Goal: Task Accomplishment & Management: Use online tool/utility

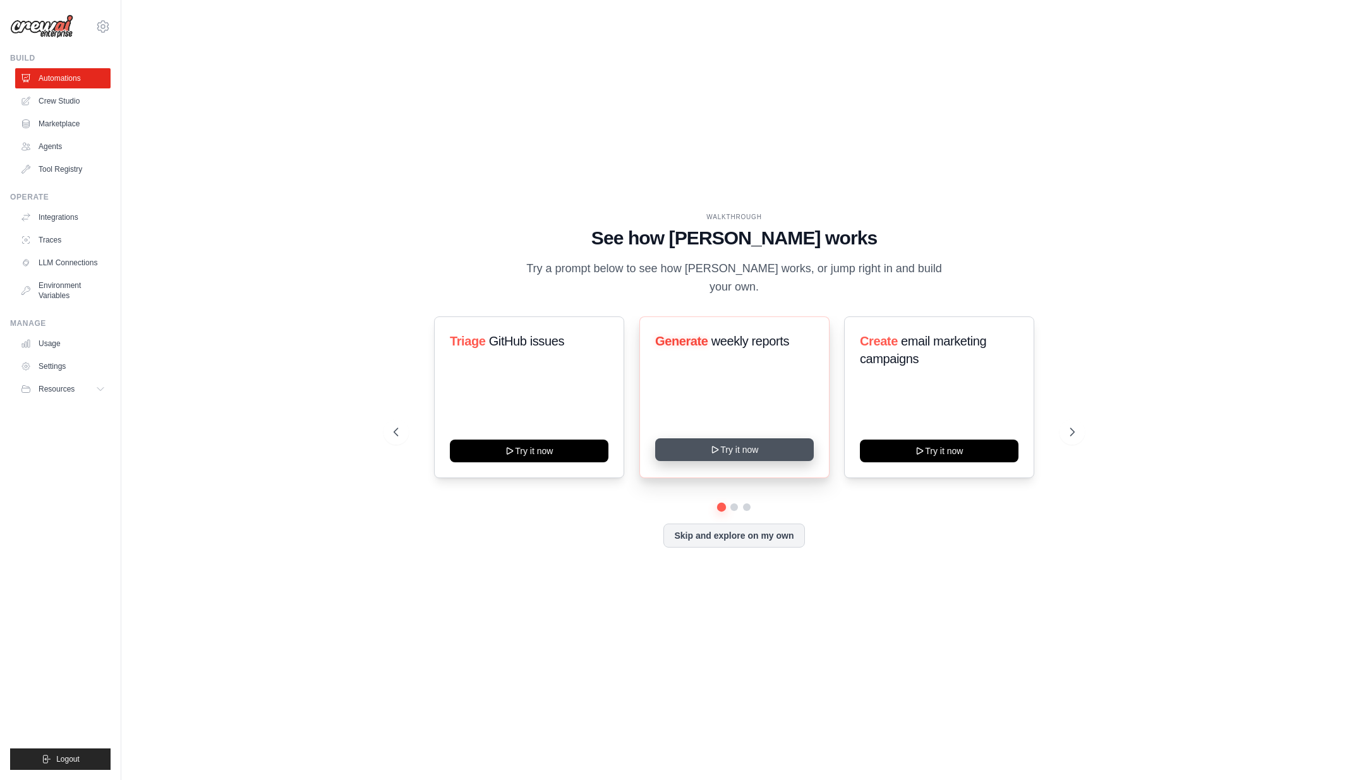
click at [745, 439] on button "Try it now" at bounding box center [734, 450] width 159 height 23
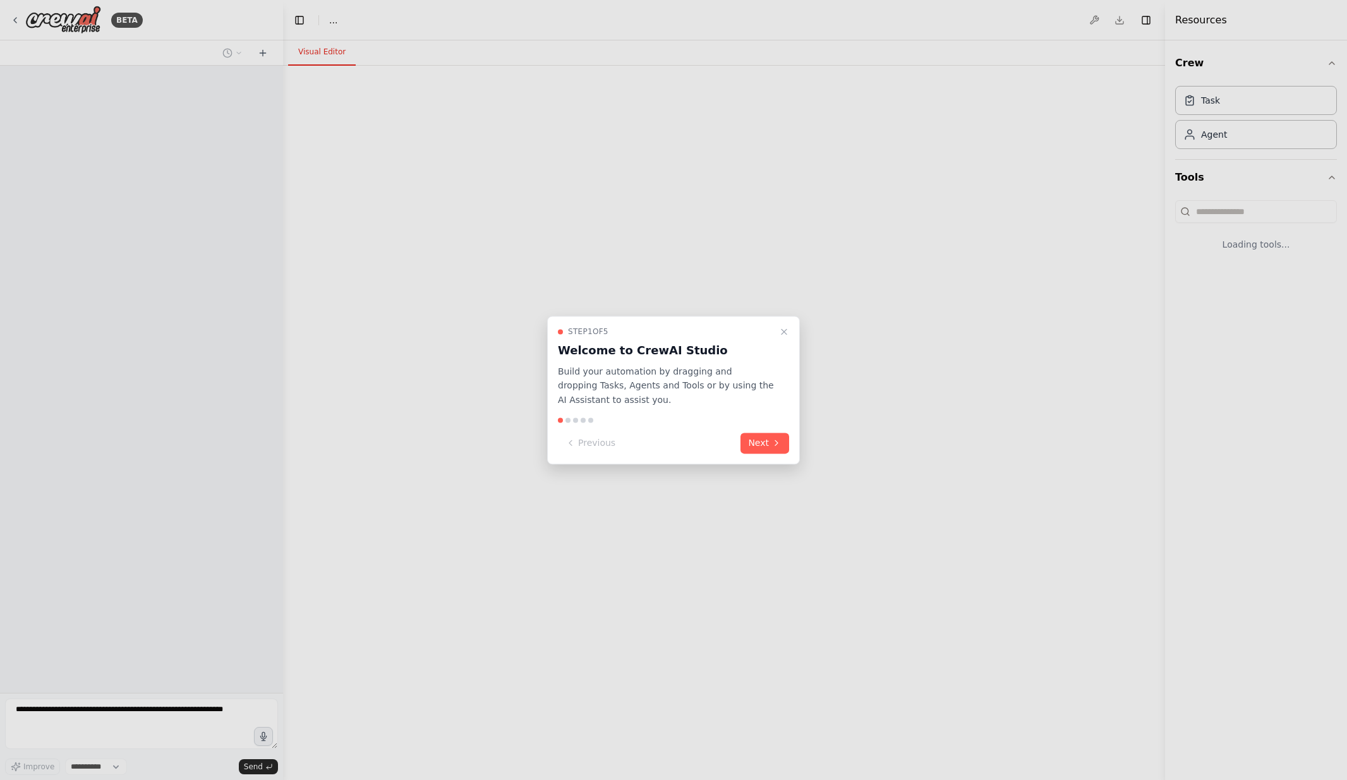
select select "****"
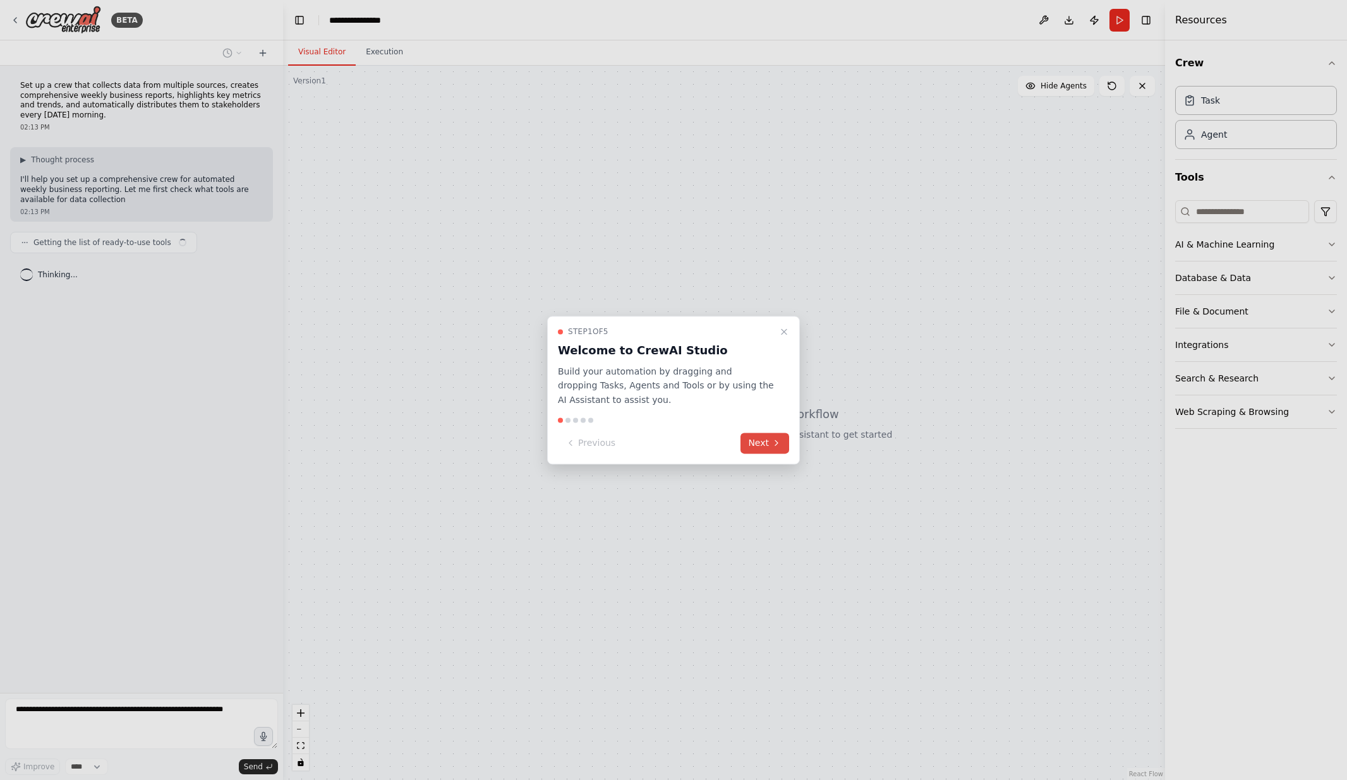
click at [764, 441] on button "Next" at bounding box center [765, 443] width 49 height 21
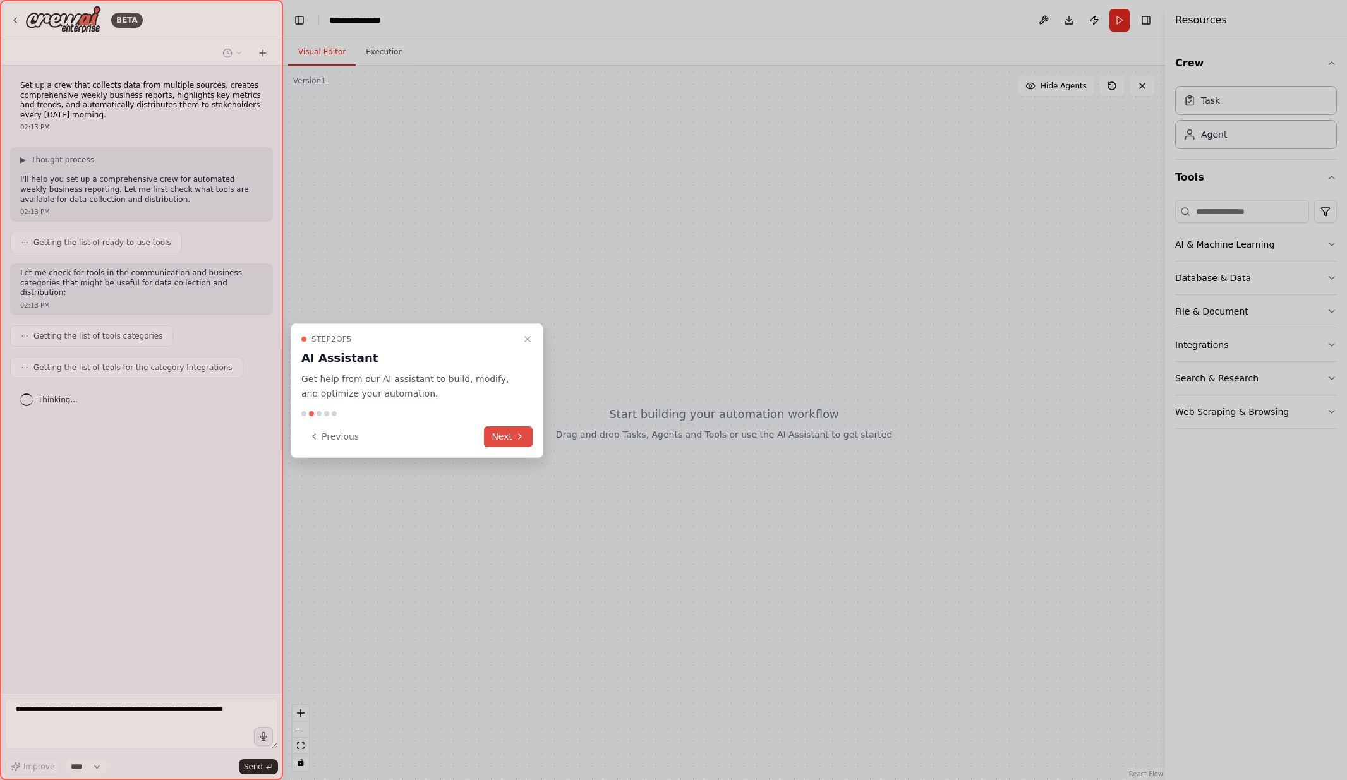
click at [507, 437] on button "Next" at bounding box center [508, 437] width 49 height 21
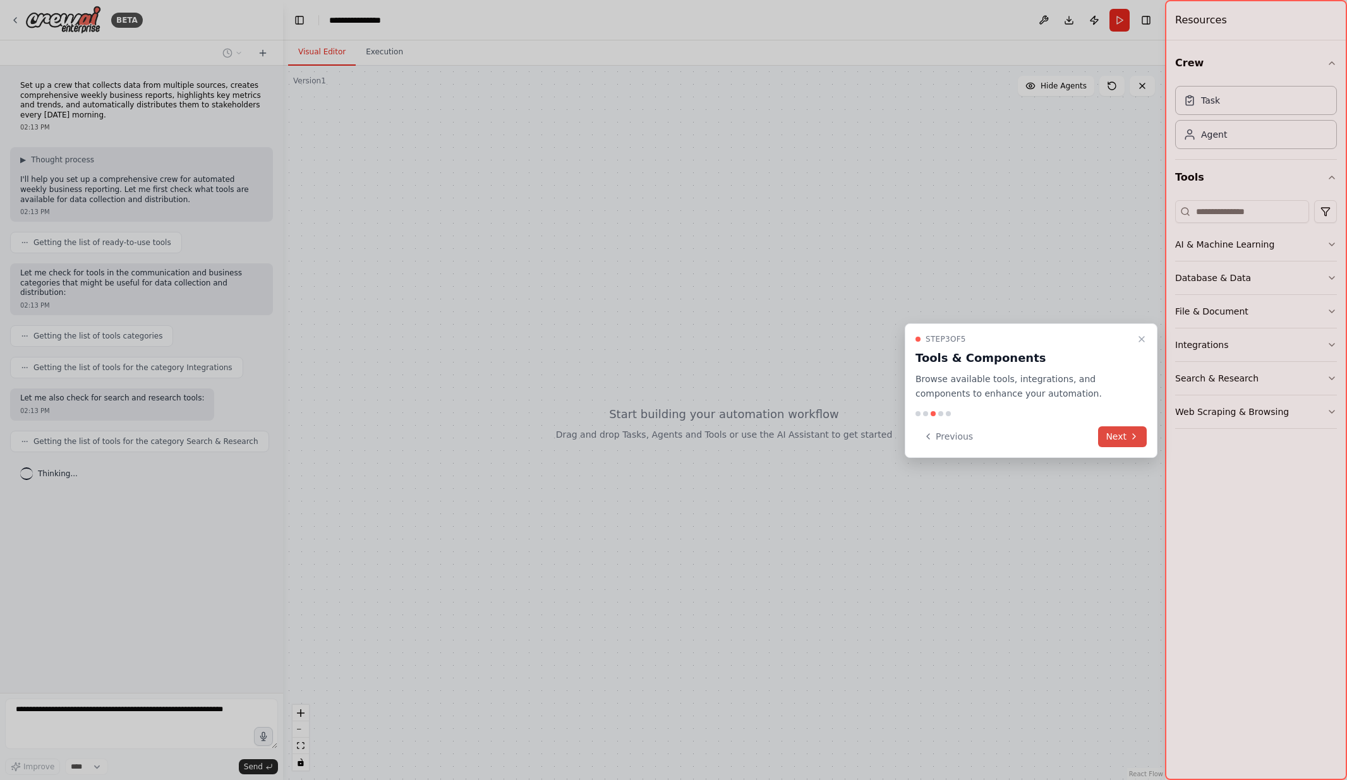
click at [1122, 436] on button "Next" at bounding box center [1122, 437] width 49 height 21
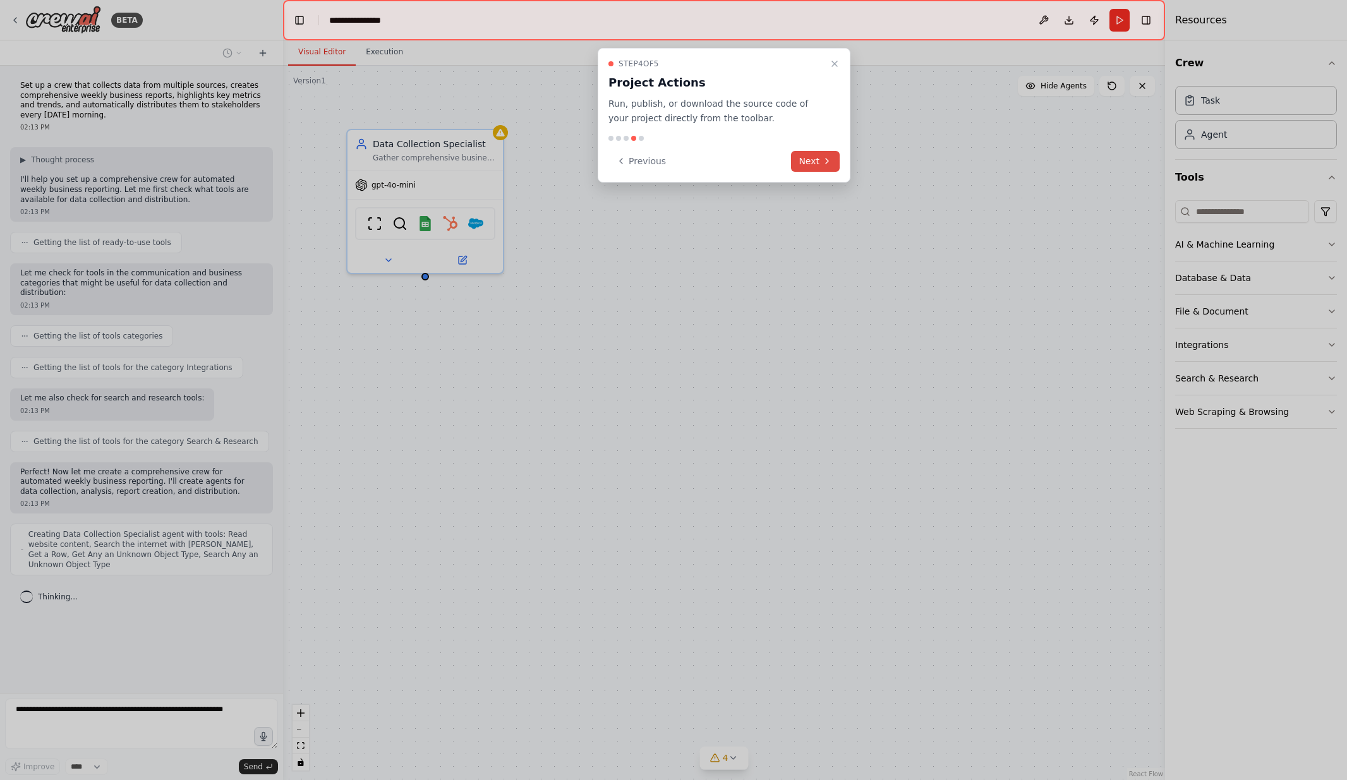
click at [814, 159] on button "Next" at bounding box center [815, 161] width 49 height 21
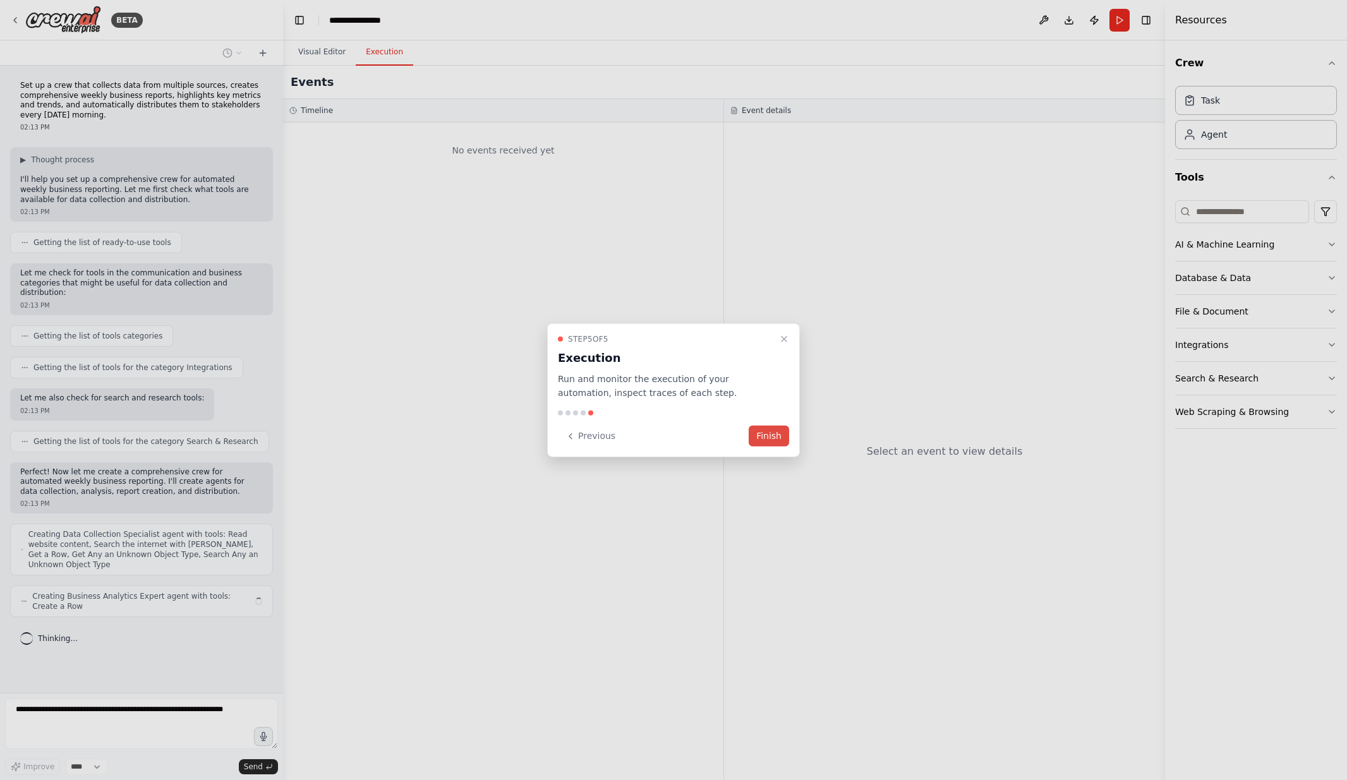
click at [765, 435] on button "Finish" at bounding box center [769, 436] width 40 height 21
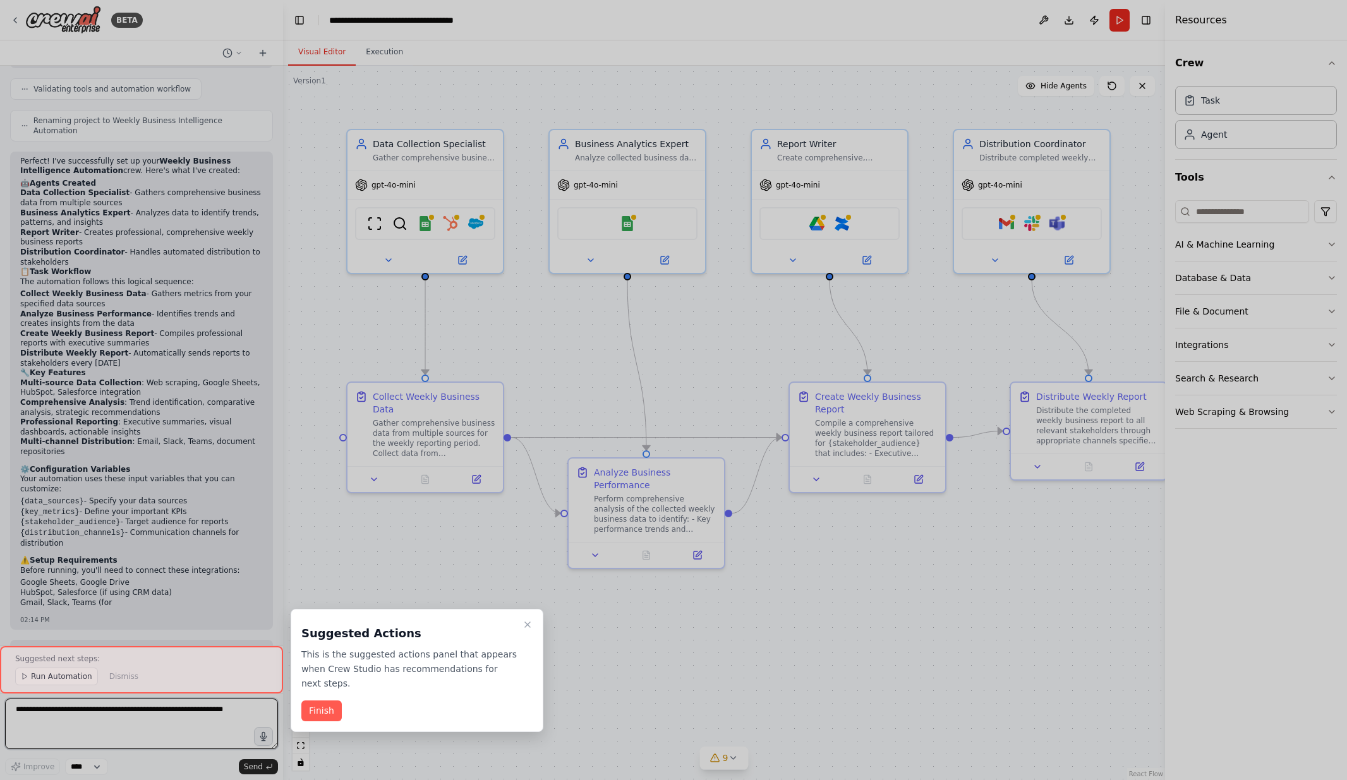
scroll to position [873, 0]
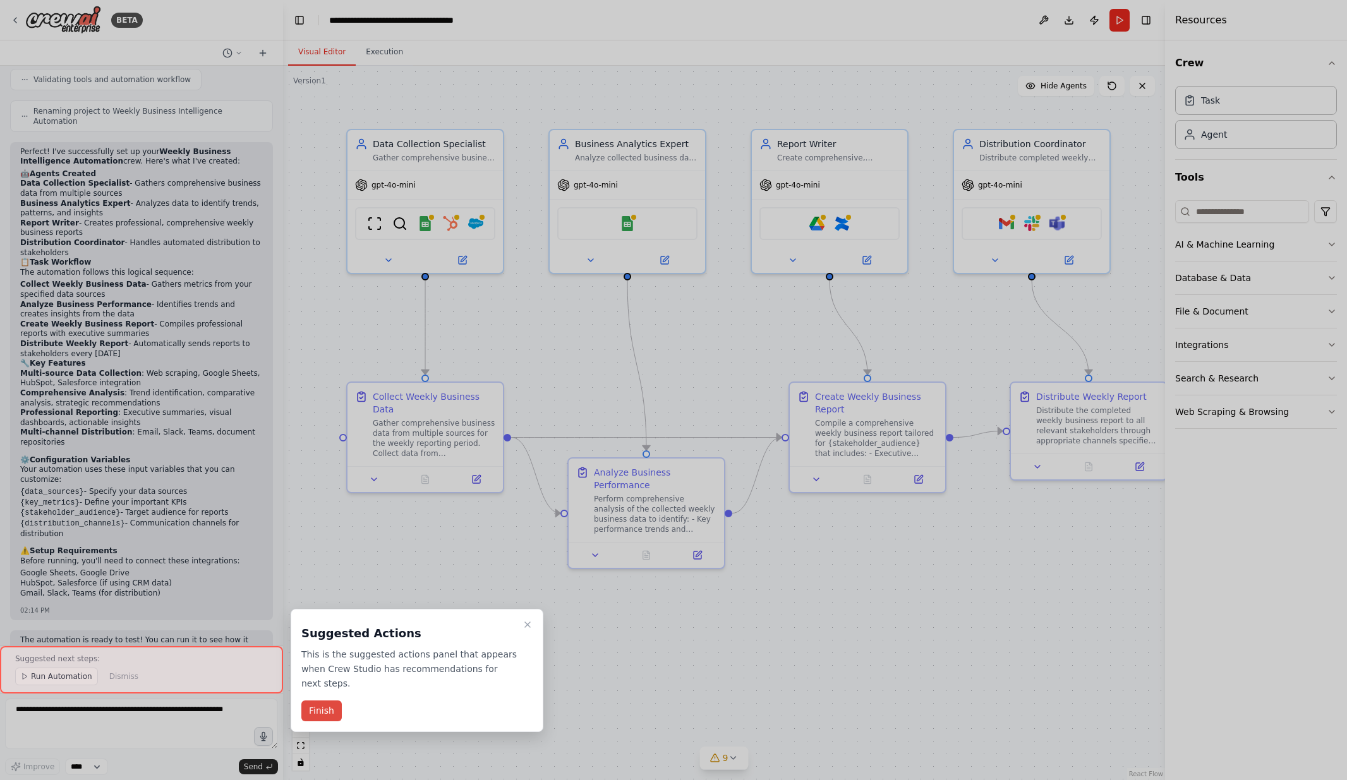
click at [325, 707] on button "Finish" at bounding box center [321, 711] width 40 height 21
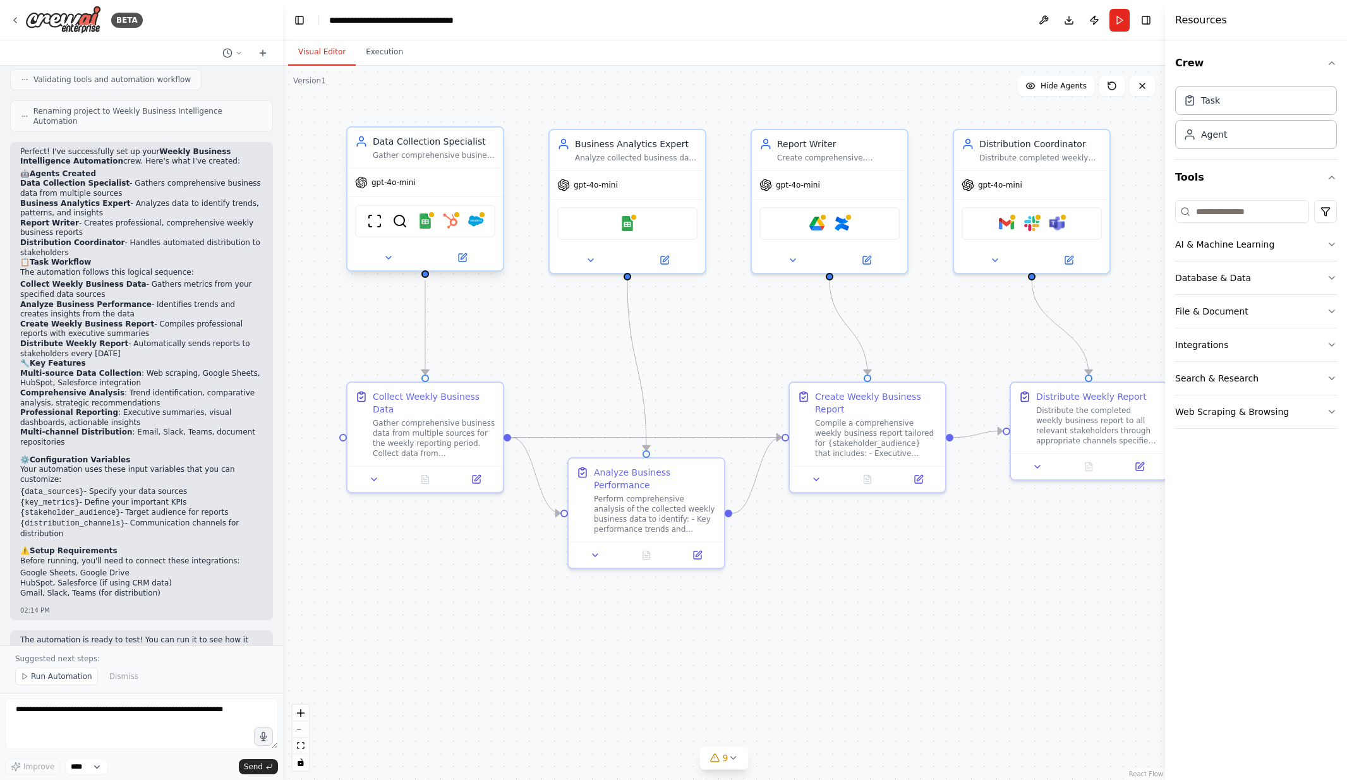
click at [425, 171] on div "gpt-4o-mini" at bounding box center [425, 183] width 155 height 28
click at [452, 140] on div "Data Collection Specialist" at bounding box center [434, 141] width 123 height 13
click at [410, 217] on div "ScrapeWebsiteTool SerperDevTool Google Sheets HubSpot Salesforce" at bounding box center [425, 221] width 140 height 33
click at [385, 257] on icon at bounding box center [389, 258] width 10 height 10
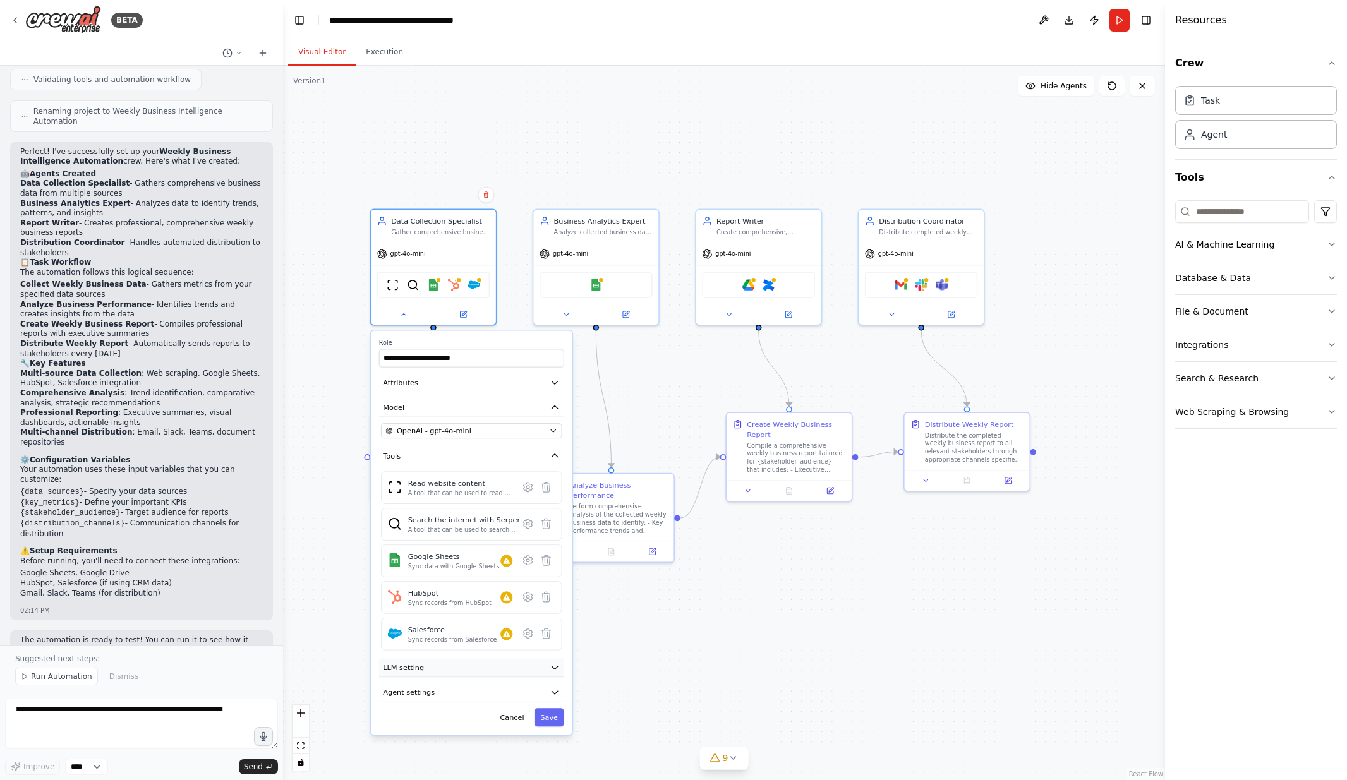
click at [554, 667] on icon "button" at bounding box center [555, 668] width 6 height 3
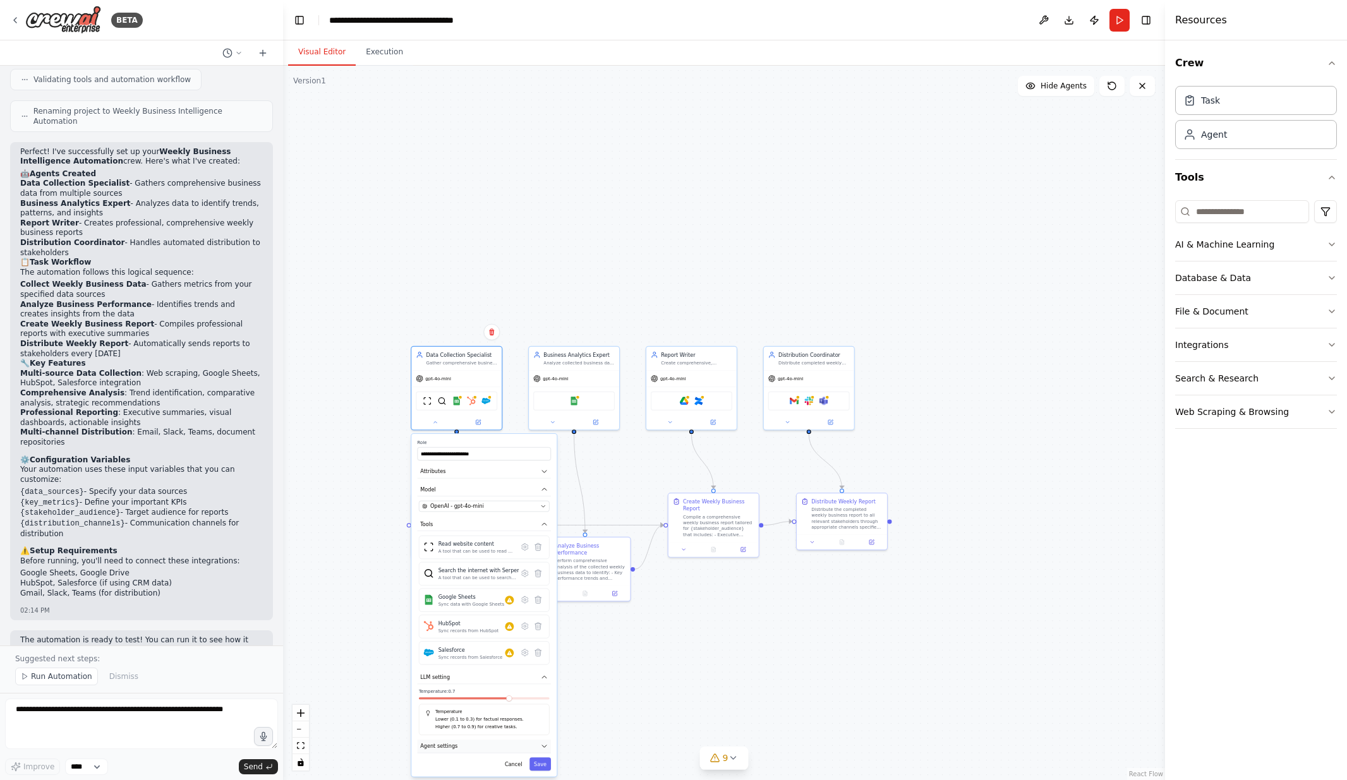
click at [544, 746] on icon "button" at bounding box center [544, 747] width 4 height 2
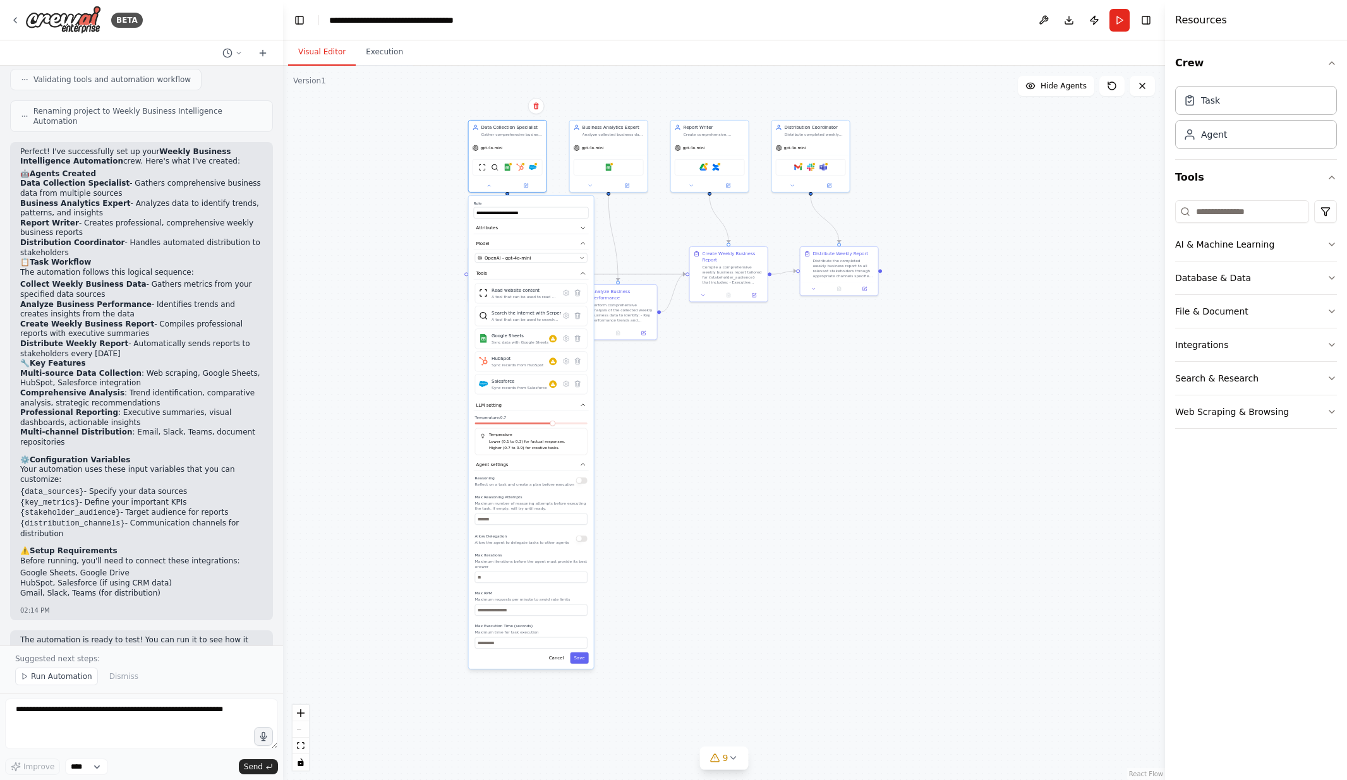
drag, startPoint x: 700, startPoint y: 689, endPoint x: 726, endPoint y: 354, distance: 335.9
click at [726, 354] on div ".deletable-edge-delete-btn { width: 20px; height: 20px; border: 0px solid #ffff…" at bounding box center [724, 423] width 882 height 715
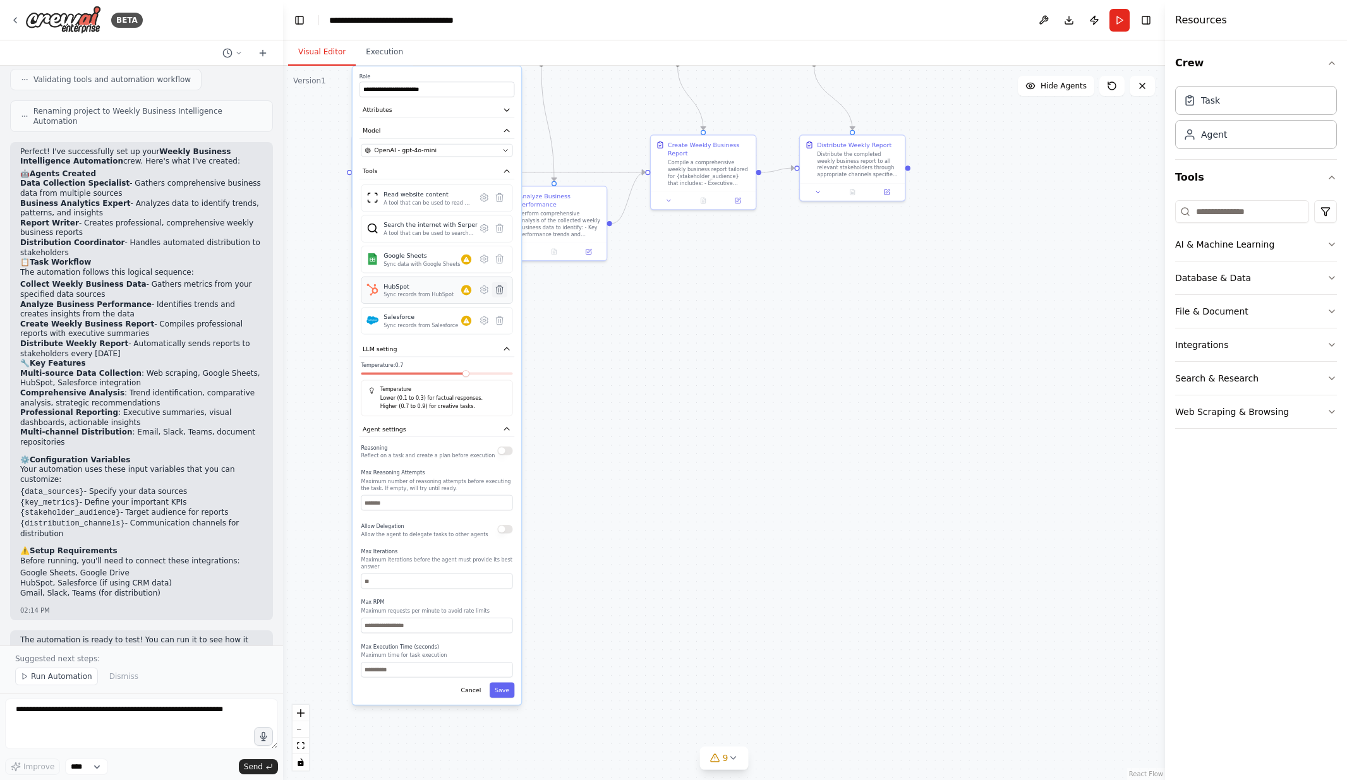
click at [501, 294] on icon at bounding box center [500, 290] width 10 height 10
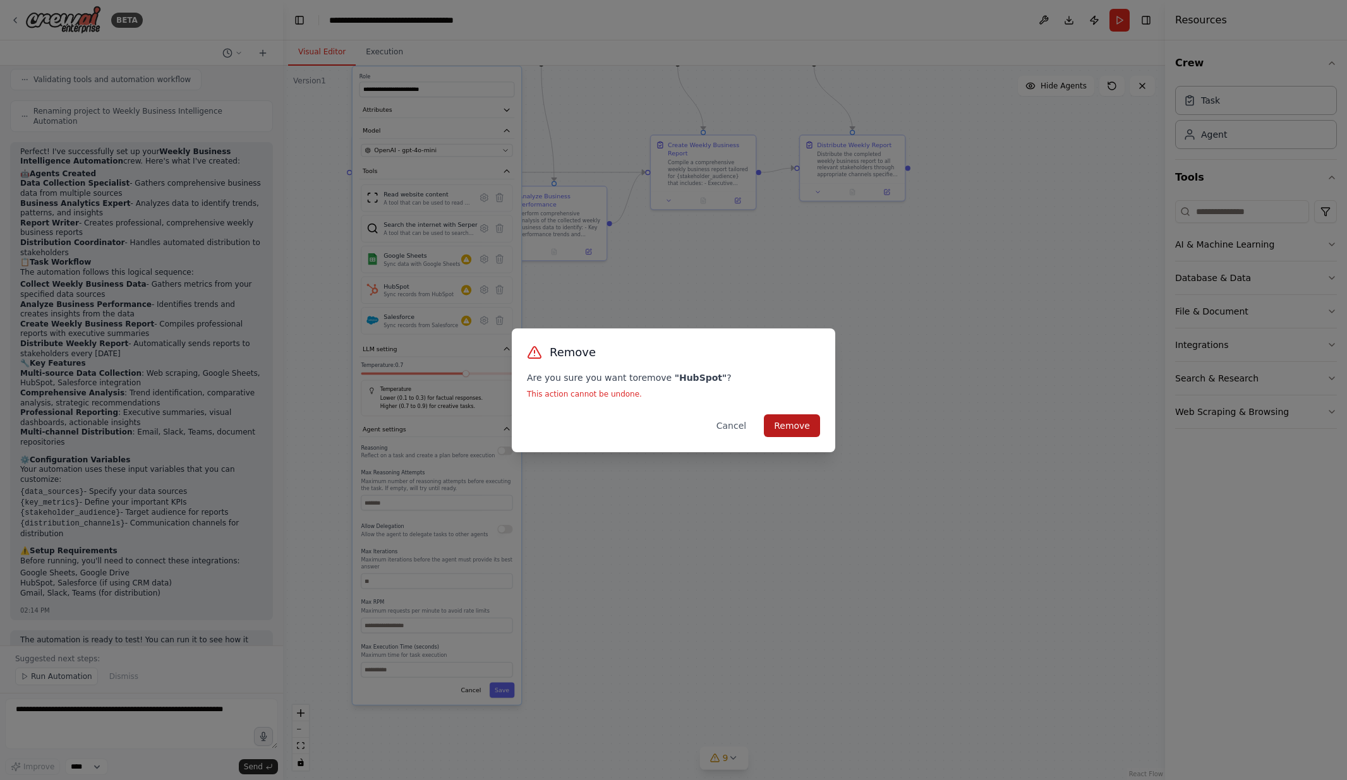
click at [785, 428] on button "Remove" at bounding box center [792, 426] width 56 height 23
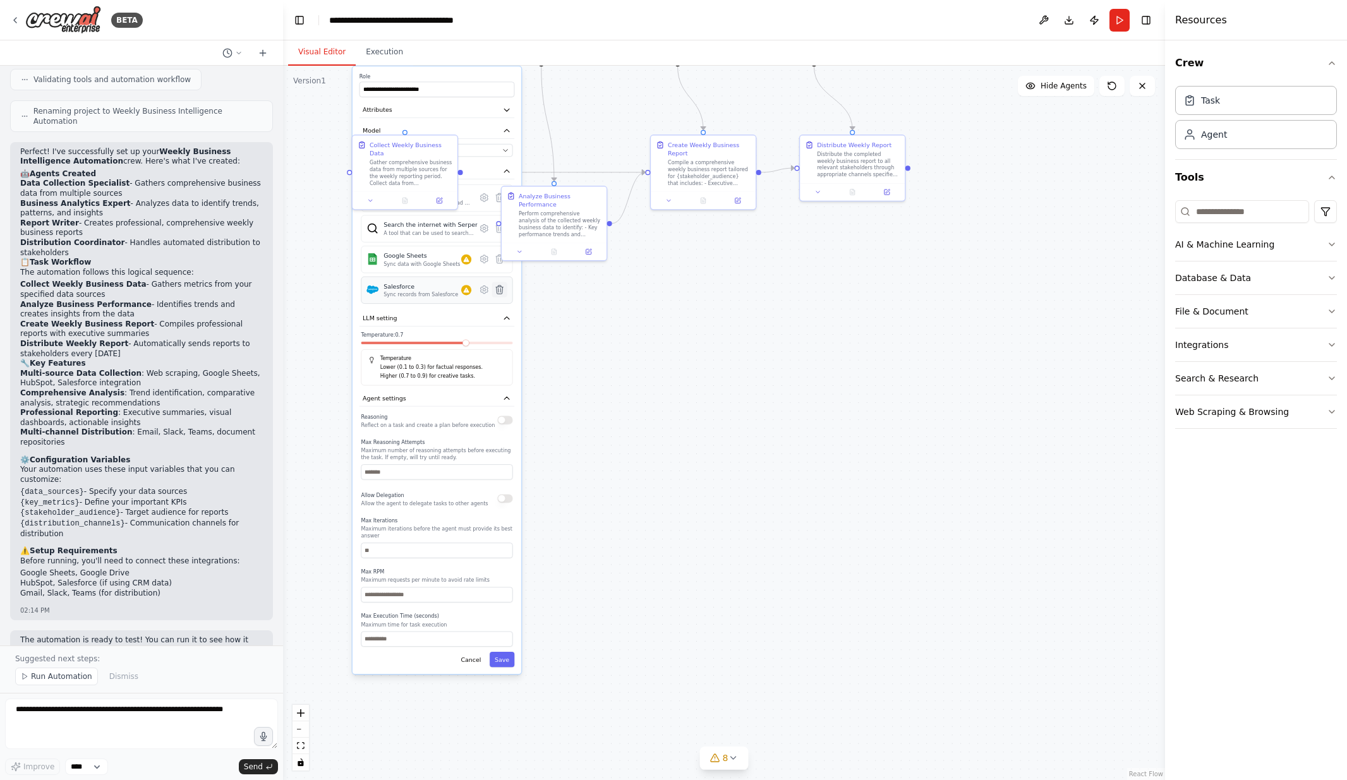
click at [499, 293] on icon at bounding box center [499, 290] width 7 height 8
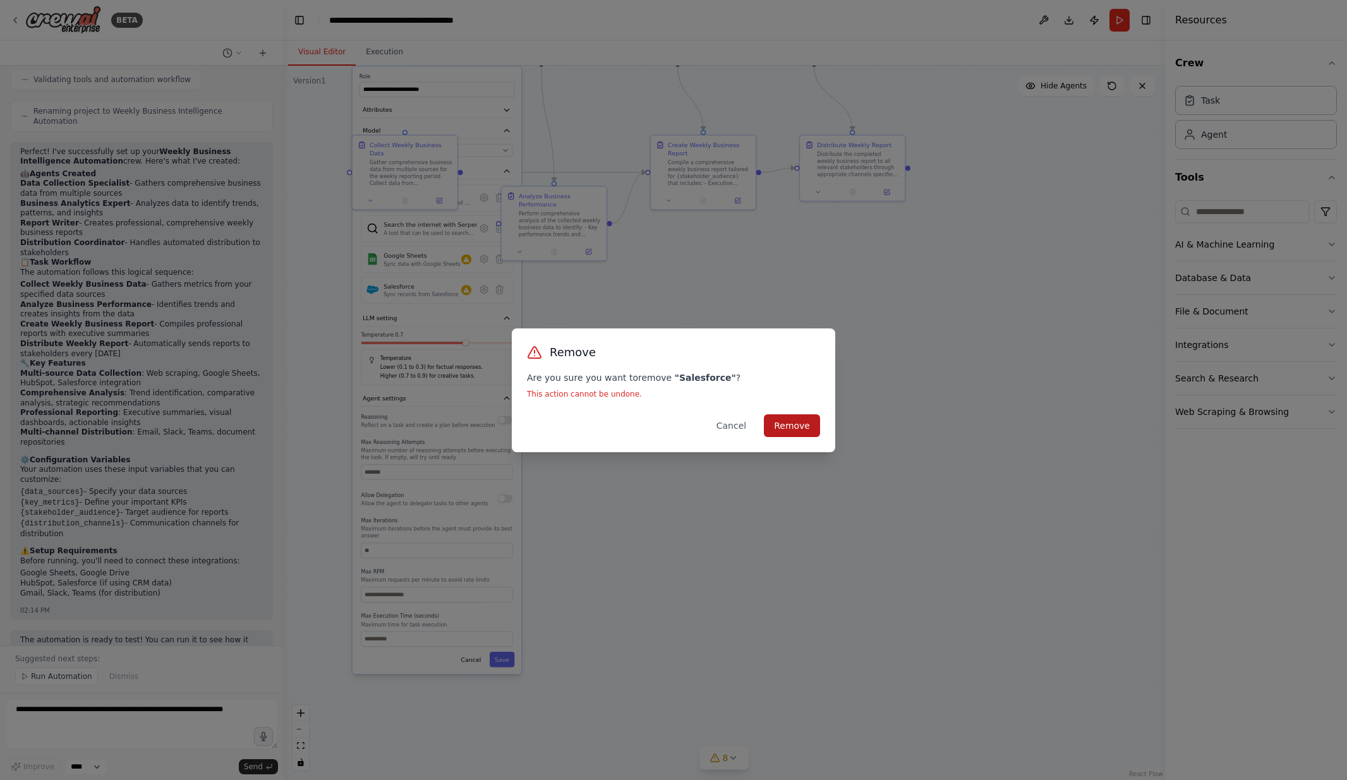
click at [791, 422] on button "Remove" at bounding box center [792, 426] width 56 height 23
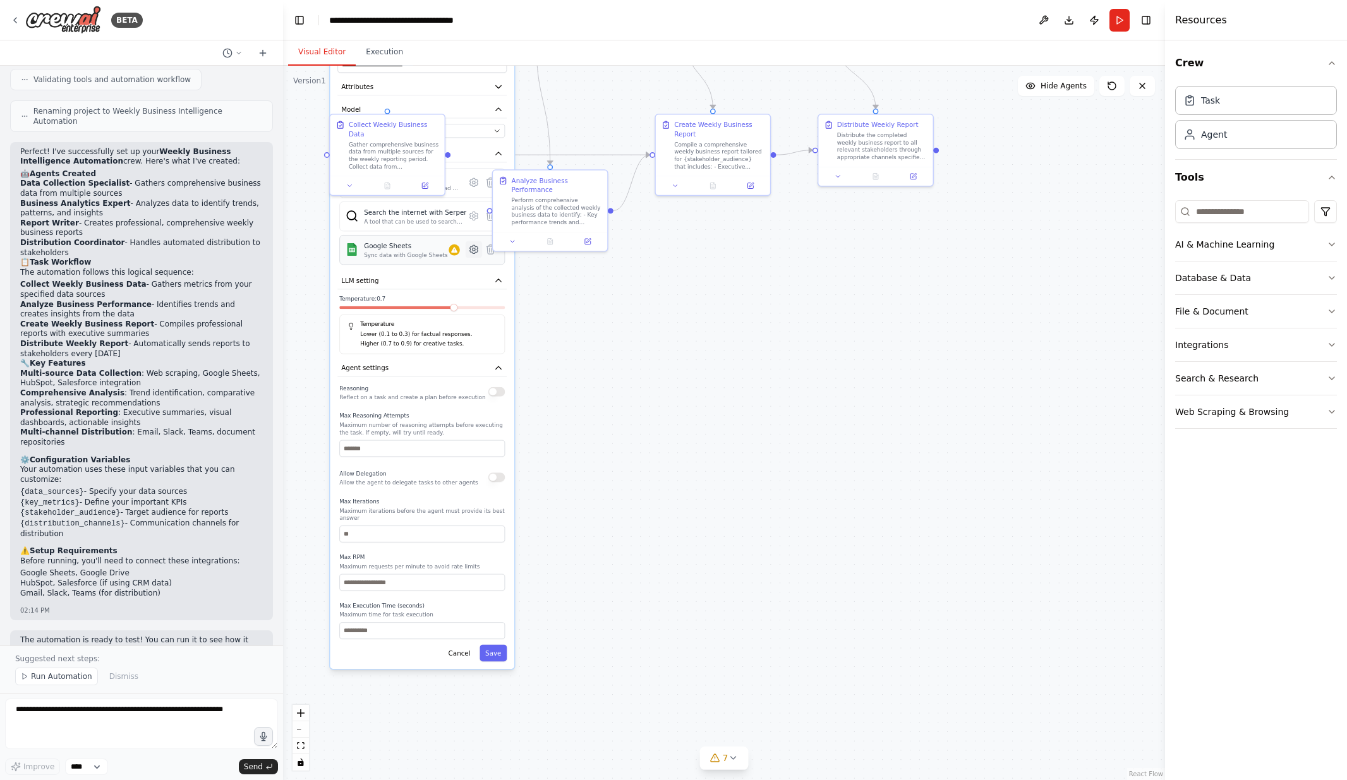
click at [473, 253] on icon at bounding box center [474, 249] width 8 height 8
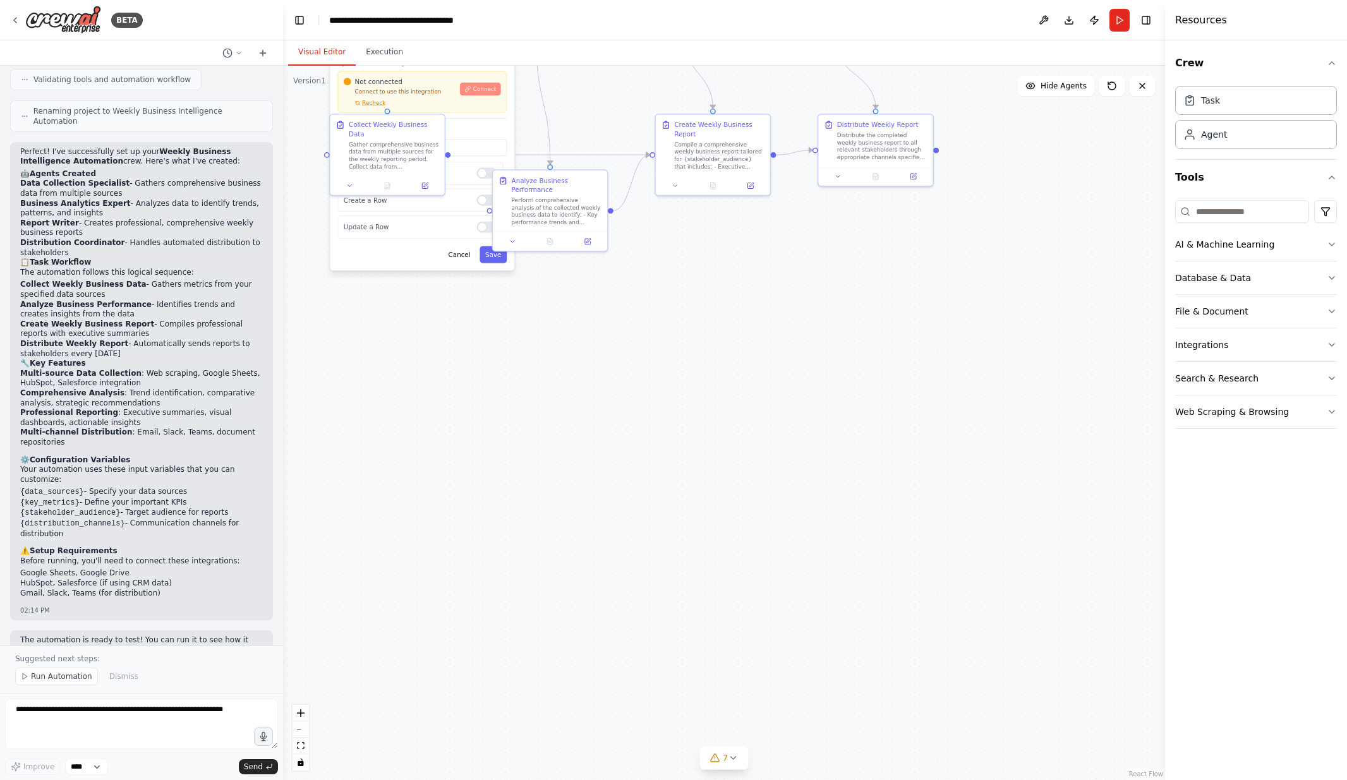
click at [483, 94] on button "Connect" at bounding box center [480, 89] width 41 height 13
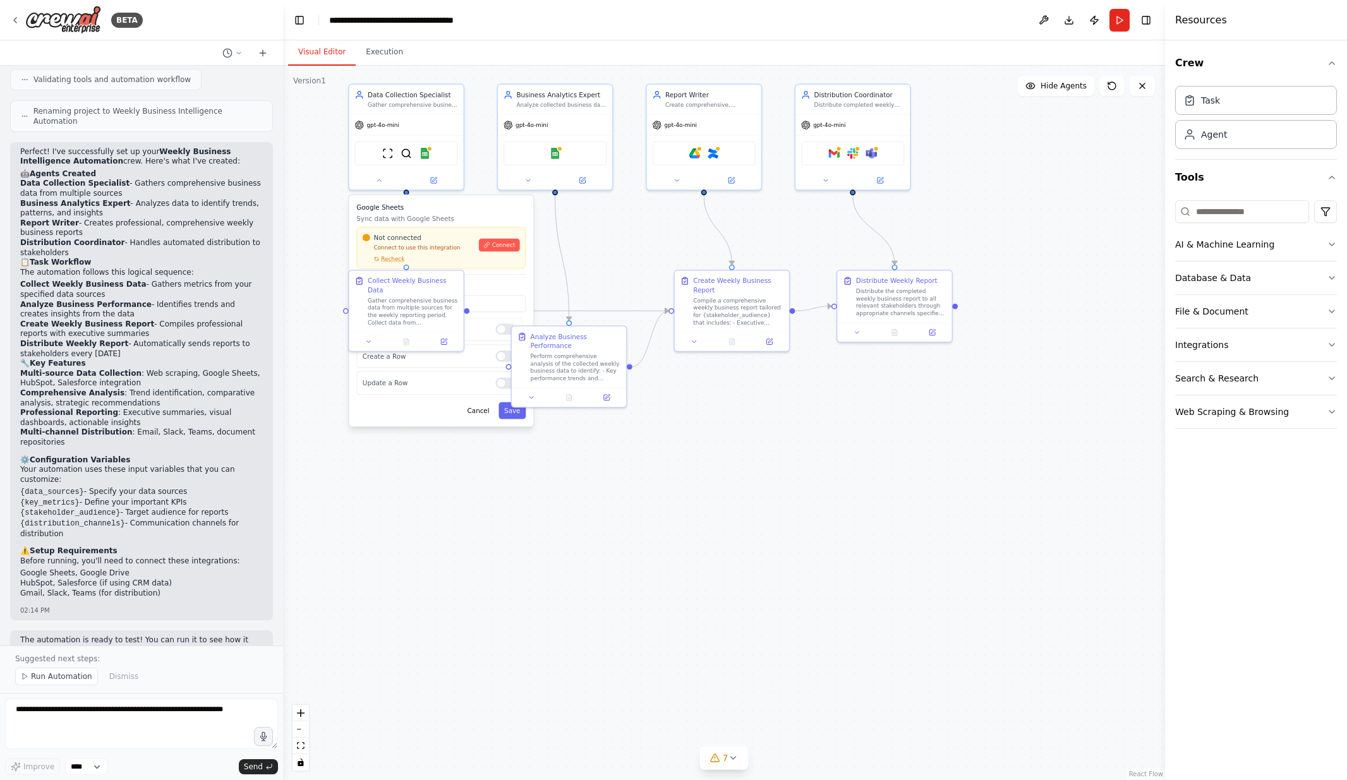
drag, startPoint x: 809, startPoint y: 284, endPoint x: 829, endPoint y: 440, distance: 157.3
click at [829, 440] on div ".deletable-edge-delete-btn { width: 20px; height: 20px; border: 0px solid #ffff…" at bounding box center [724, 423] width 882 height 715
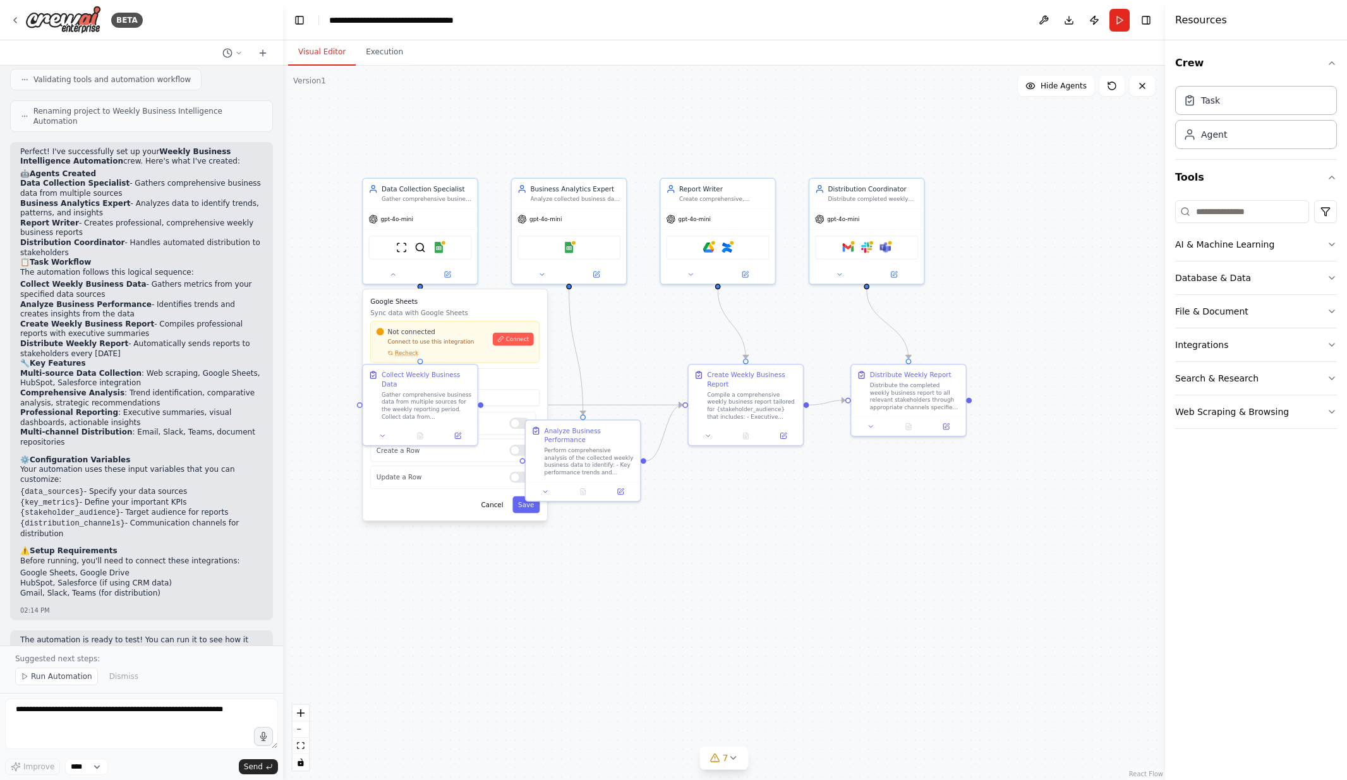
drag, startPoint x: 764, startPoint y: 464, endPoint x: 777, endPoint y: 557, distance: 94.5
click at [777, 557] on div ".deletable-edge-delete-btn { width: 20px; height: 20px; border: 0px solid #ffff…" at bounding box center [724, 423] width 882 height 715
click at [522, 511] on button "Save" at bounding box center [526, 504] width 27 height 17
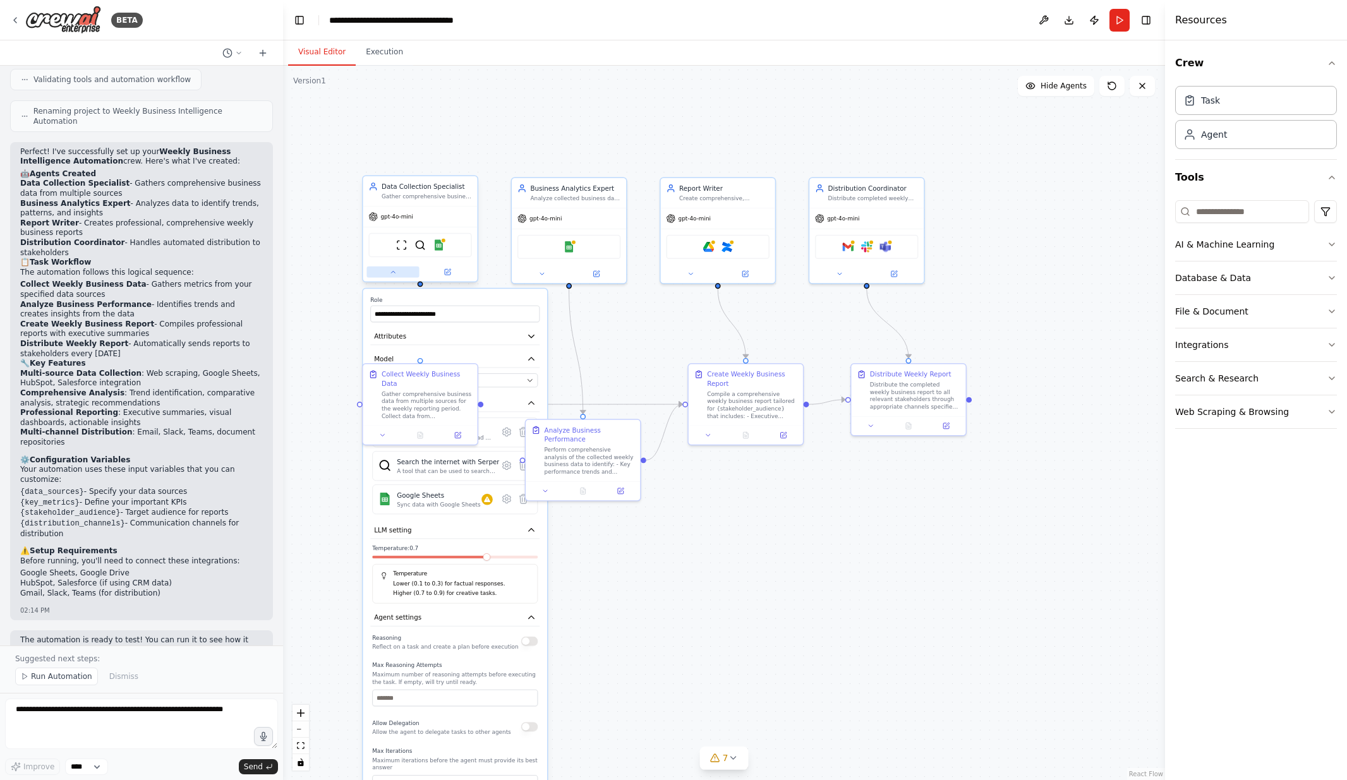
click at [389, 274] on button at bounding box center [393, 272] width 52 height 11
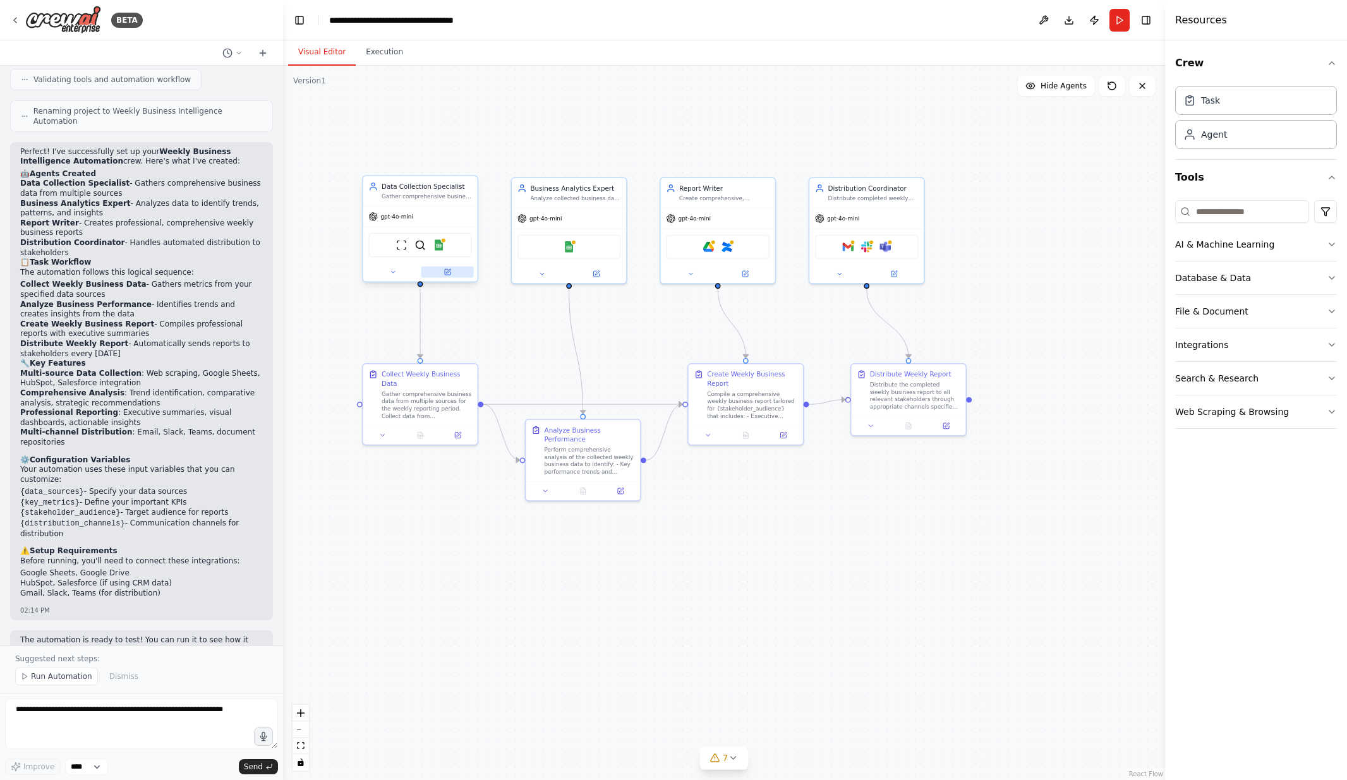
click at [447, 274] on icon at bounding box center [448, 272] width 6 height 6
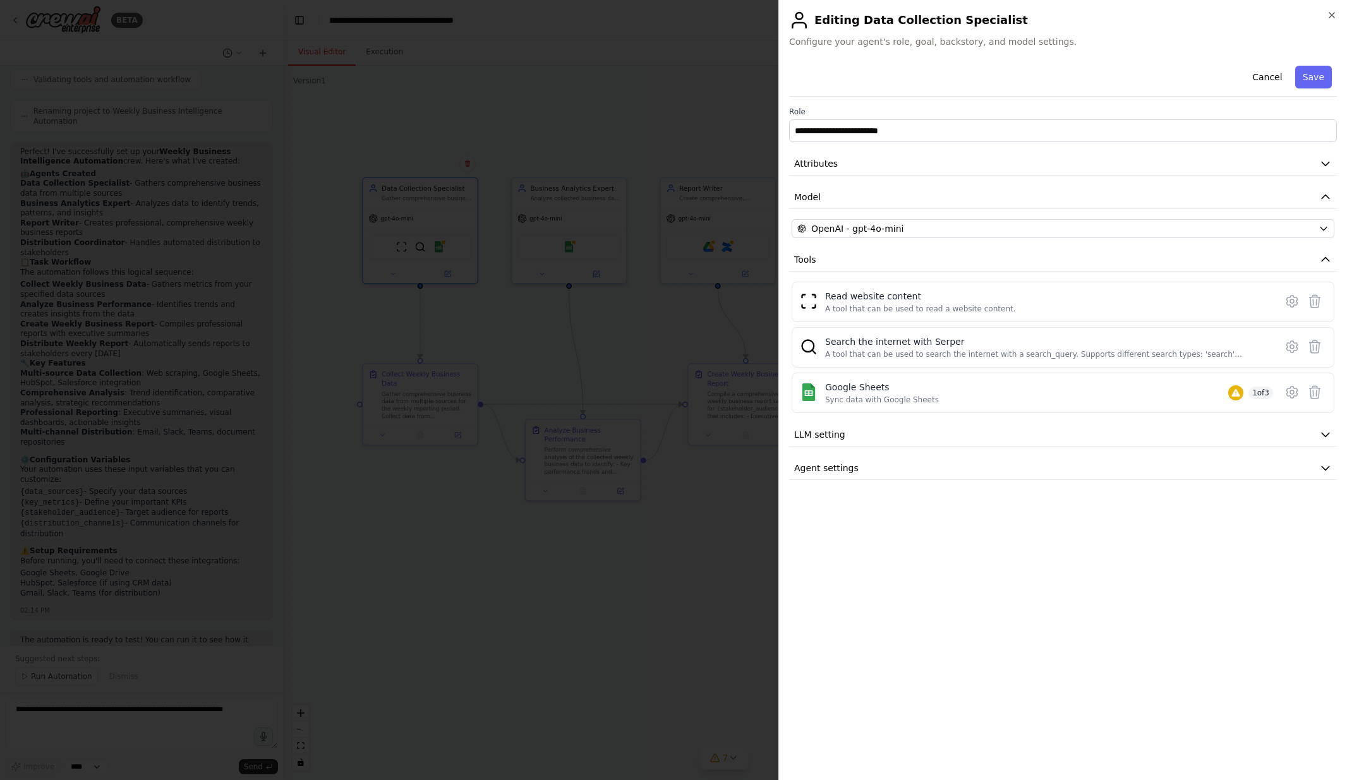
click at [510, 140] on div at bounding box center [673, 390] width 1347 height 780
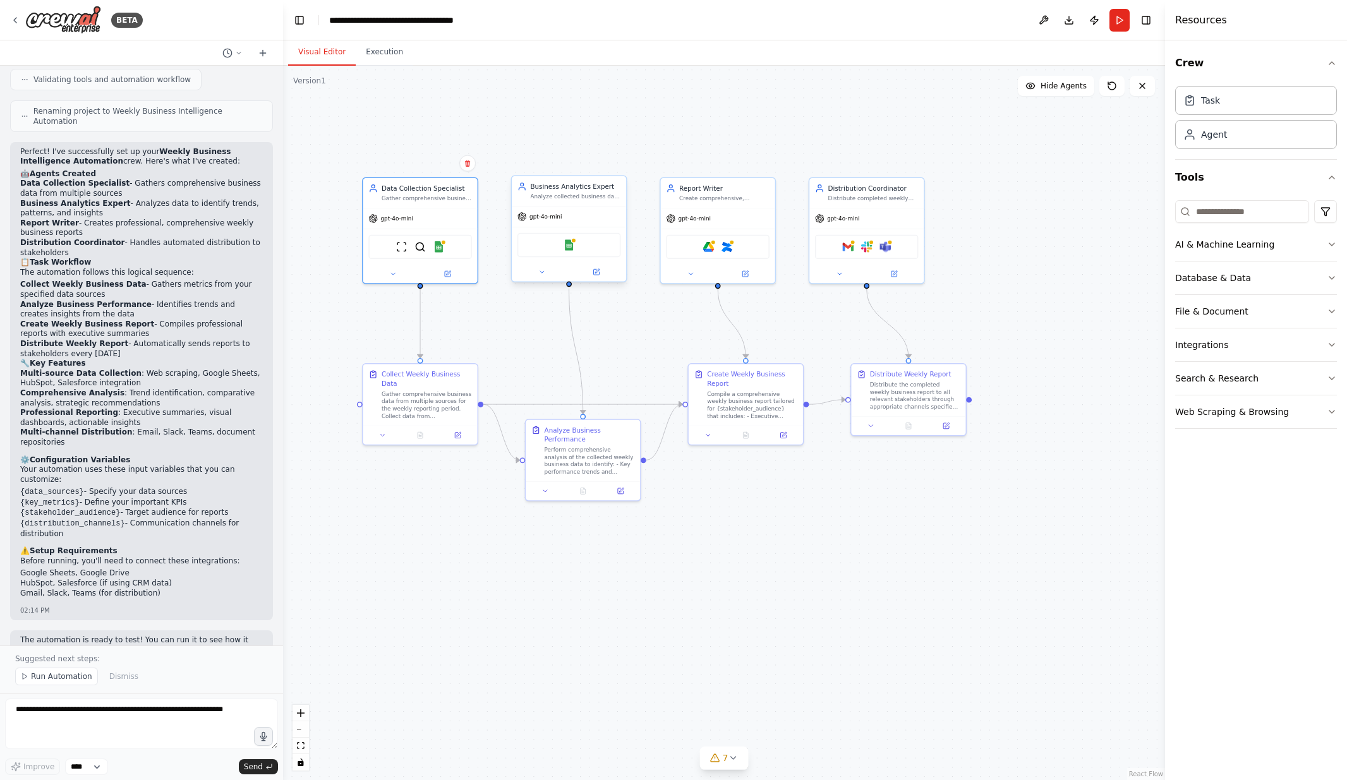
click at [585, 191] on div "Business Analytics Expert Analyze collected business data to identify key trend…" at bounding box center [576, 191] width 90 height 18
click at [538, 274] on icon at bounding box center [542, 273] width 8 height 8
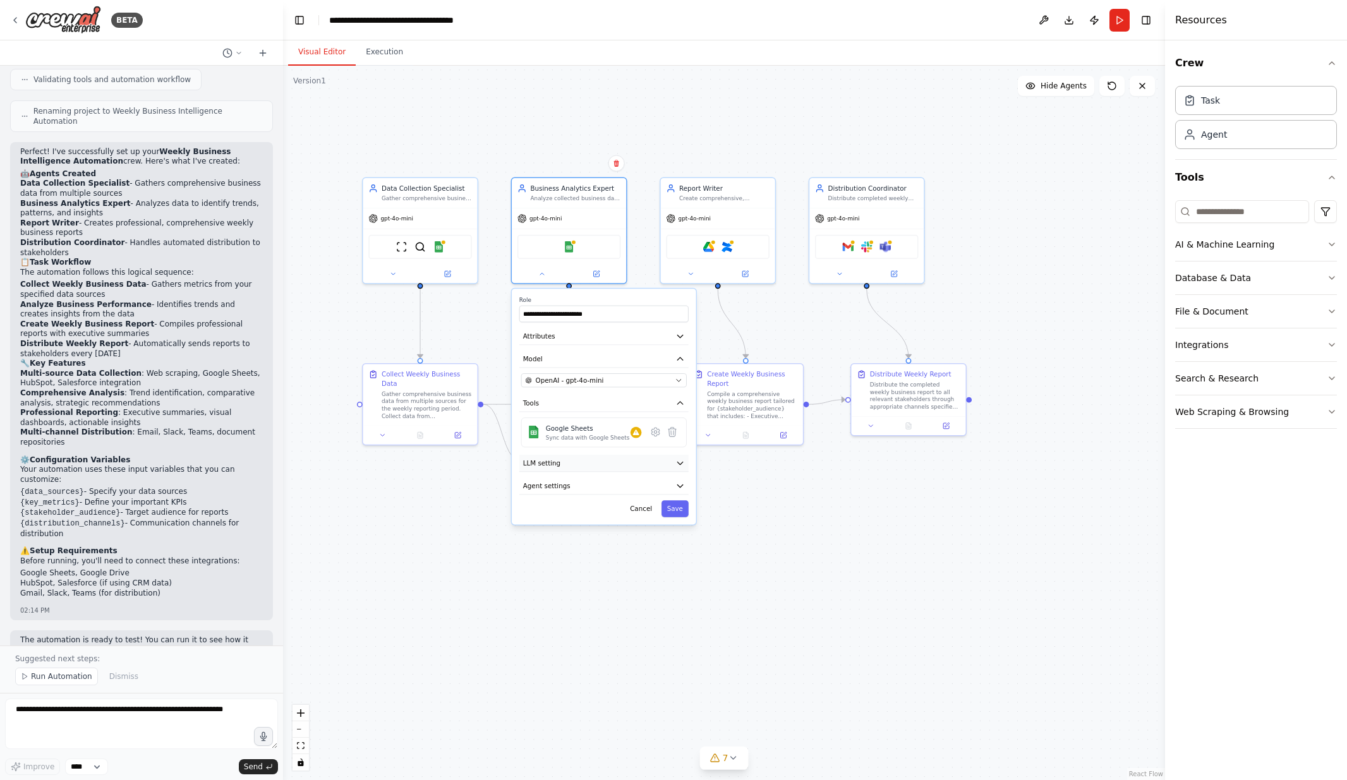
click at [683, 466] on icon "button" at bounding box center [680, 463] width 9 height 9
click at [678, 484] on icon "button" at bounding box center [680, 486] width 9 height 9
click at [643, 511] on button "Cancel" at bounding box center [640, 509] width 33 height 17
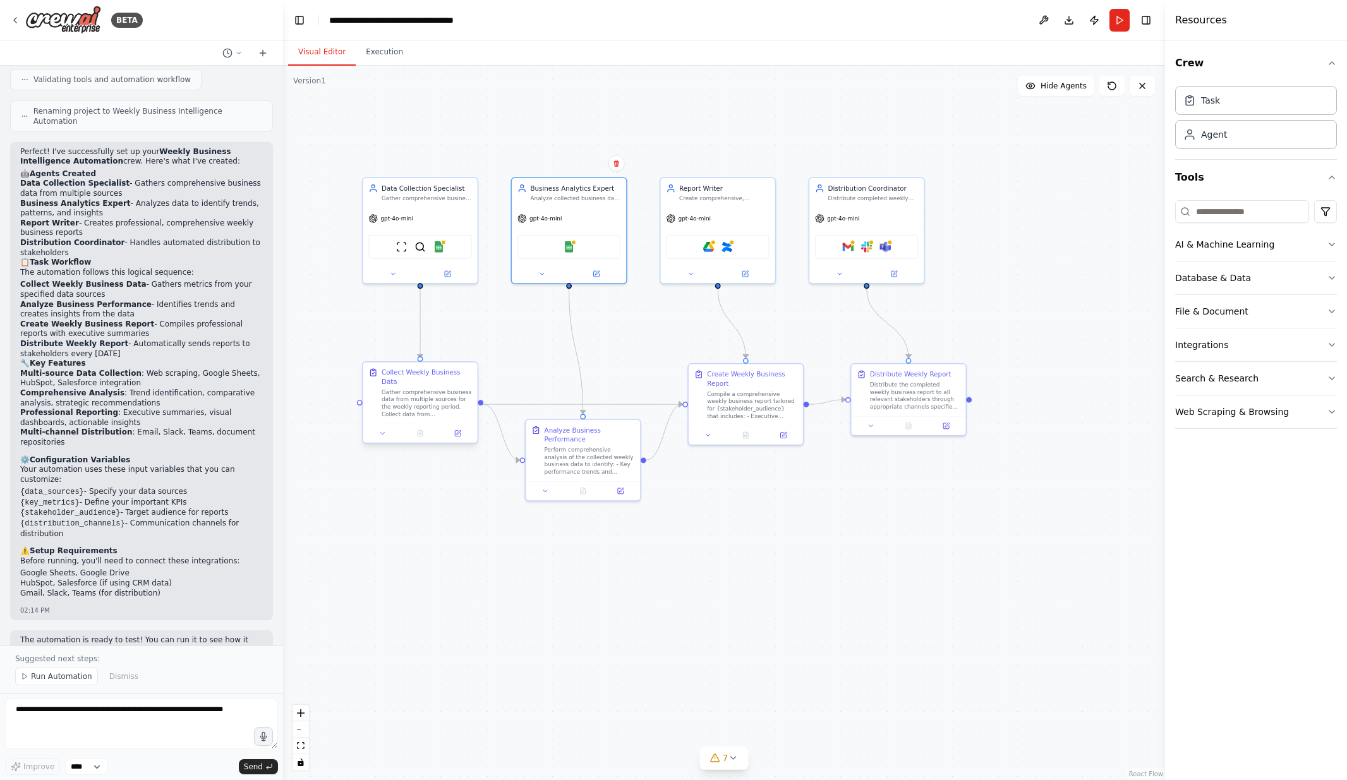
click at [424, 391] on div "Gather comprehensive business data from multiple sources for the weekly reporti…" at bounding box center [427, 404] width 90 height 30
click at [384, 434] on icon at bounding box center [383, 434] width 8 height 8
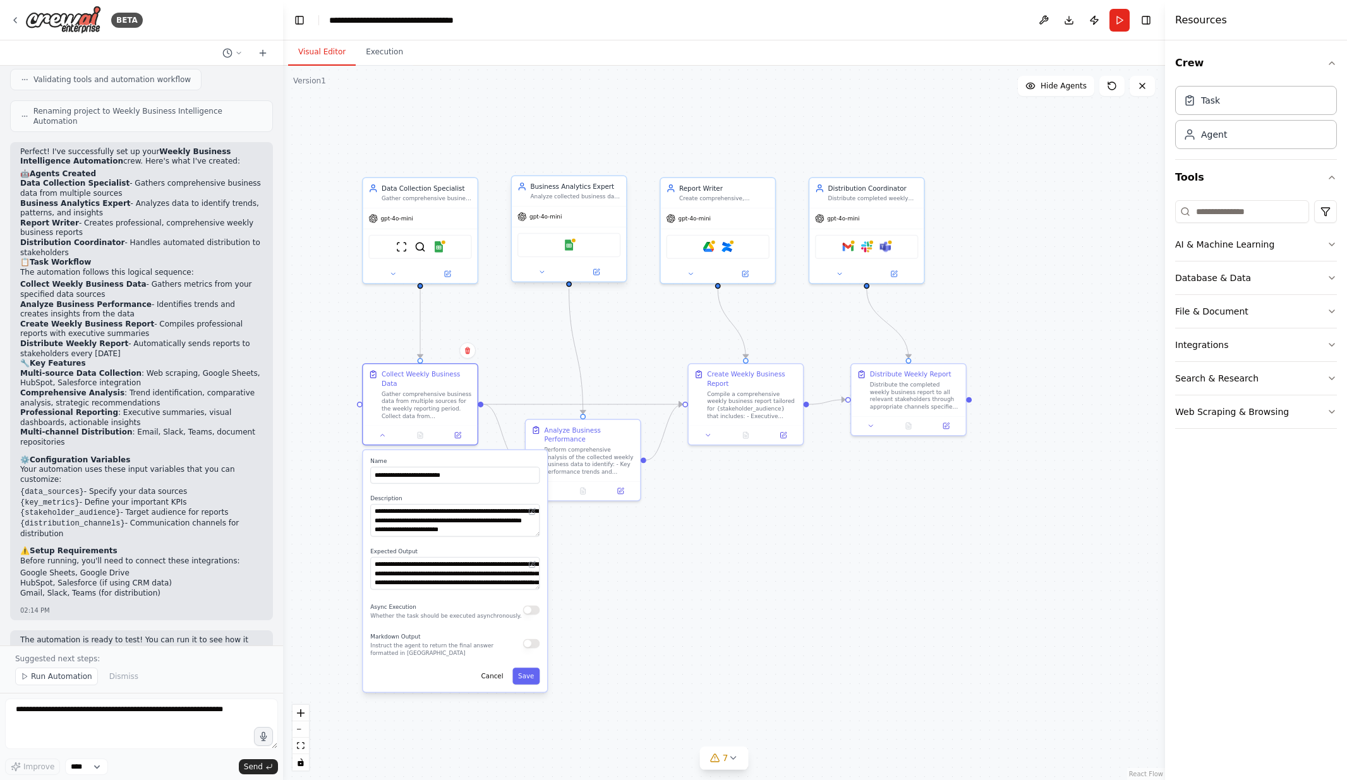
click at [590, 192] on div "Business Analytics Expert Analyze collected business data to identify key trend…" at bounding box center [576, 191] width 90 height 18
click at [543, 271] on icon at bounding box center [542, 273] width 8 height 8
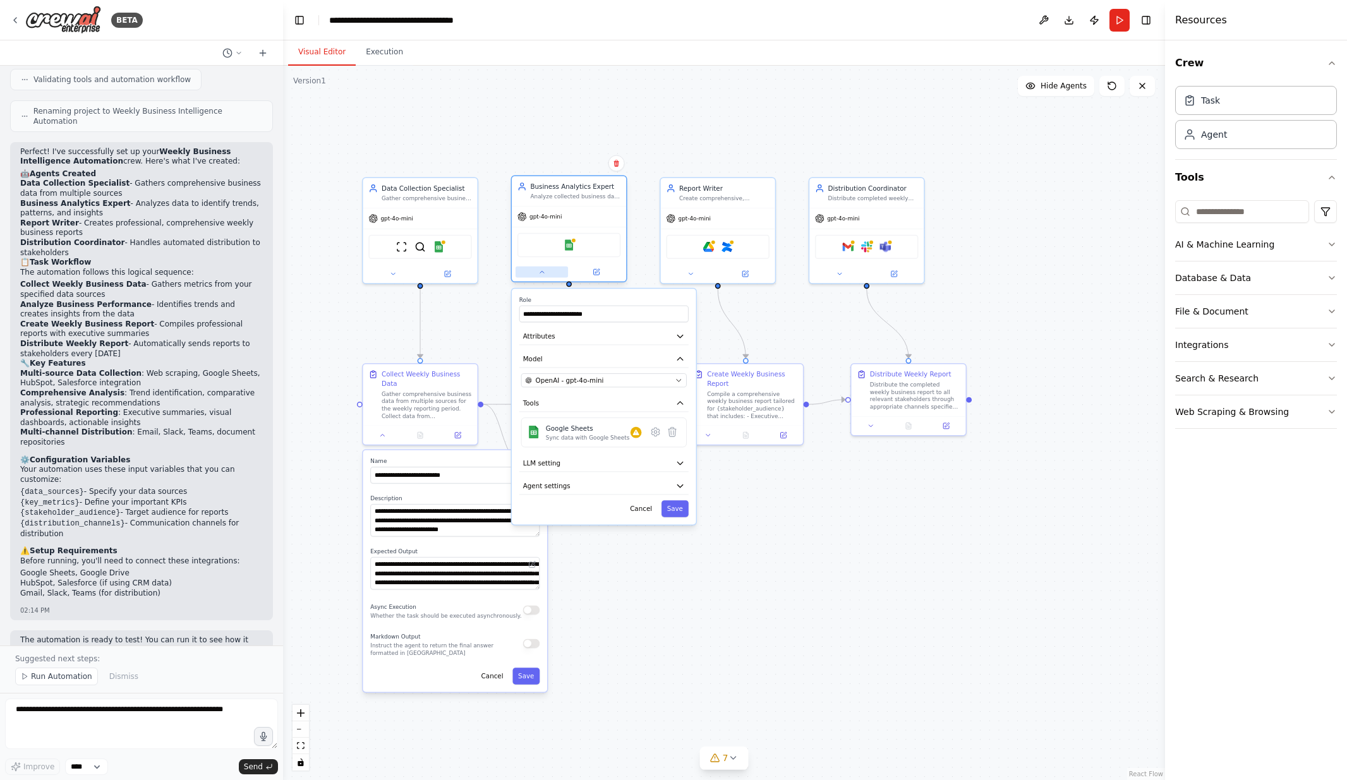
click at [543, 271] on icon at bounding box center [542, 273] width 8 height 8
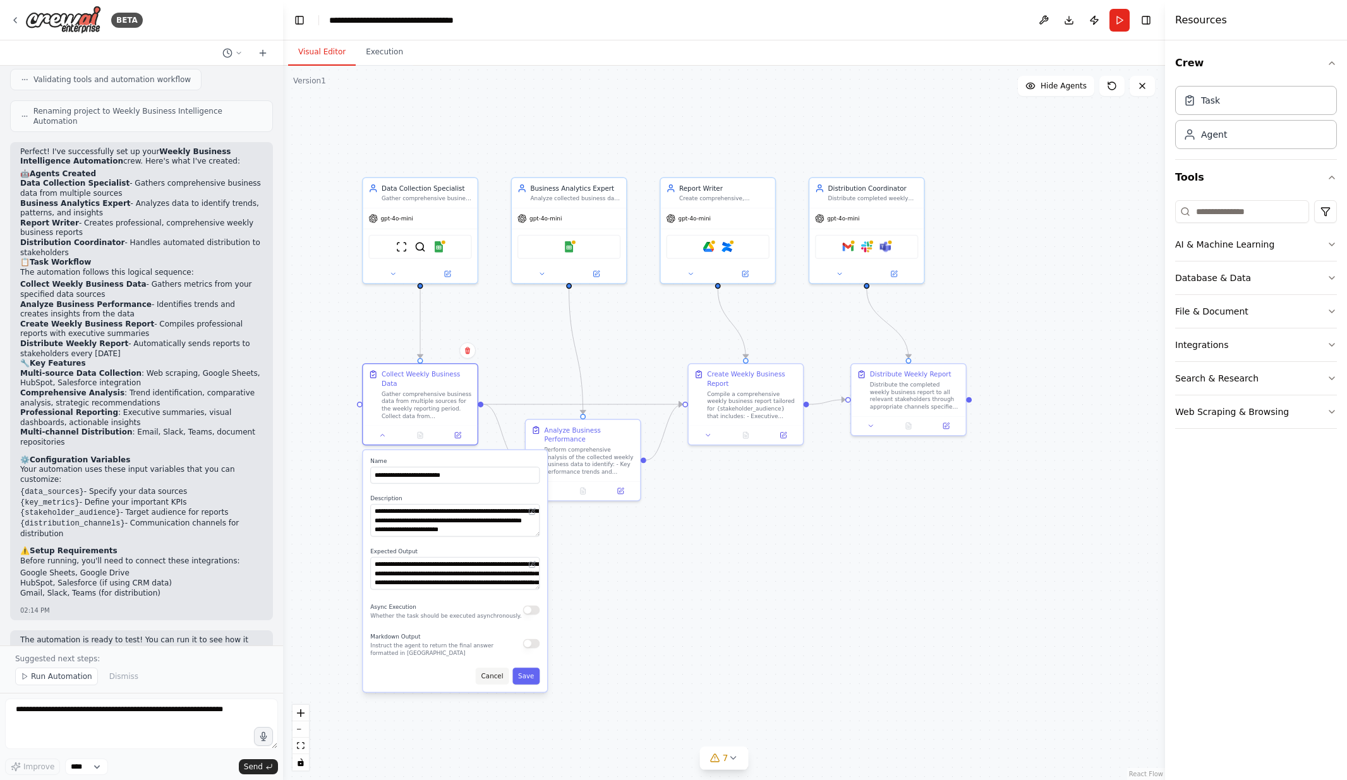
click at [495, 679] on button "Cancel" at bounding box center [492, 676] width 33 height 17
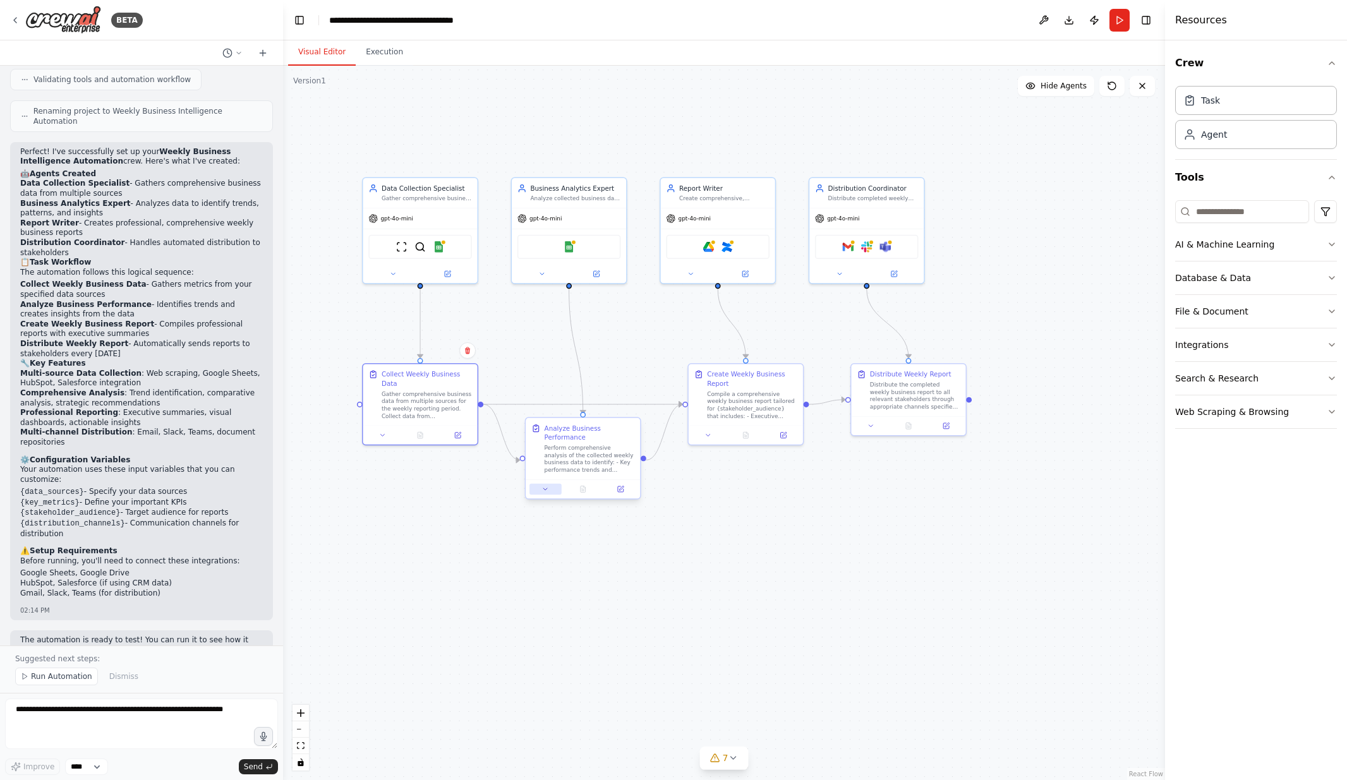
click at [543, 494] on button at bounding box center [546, 489] width 32 height 11
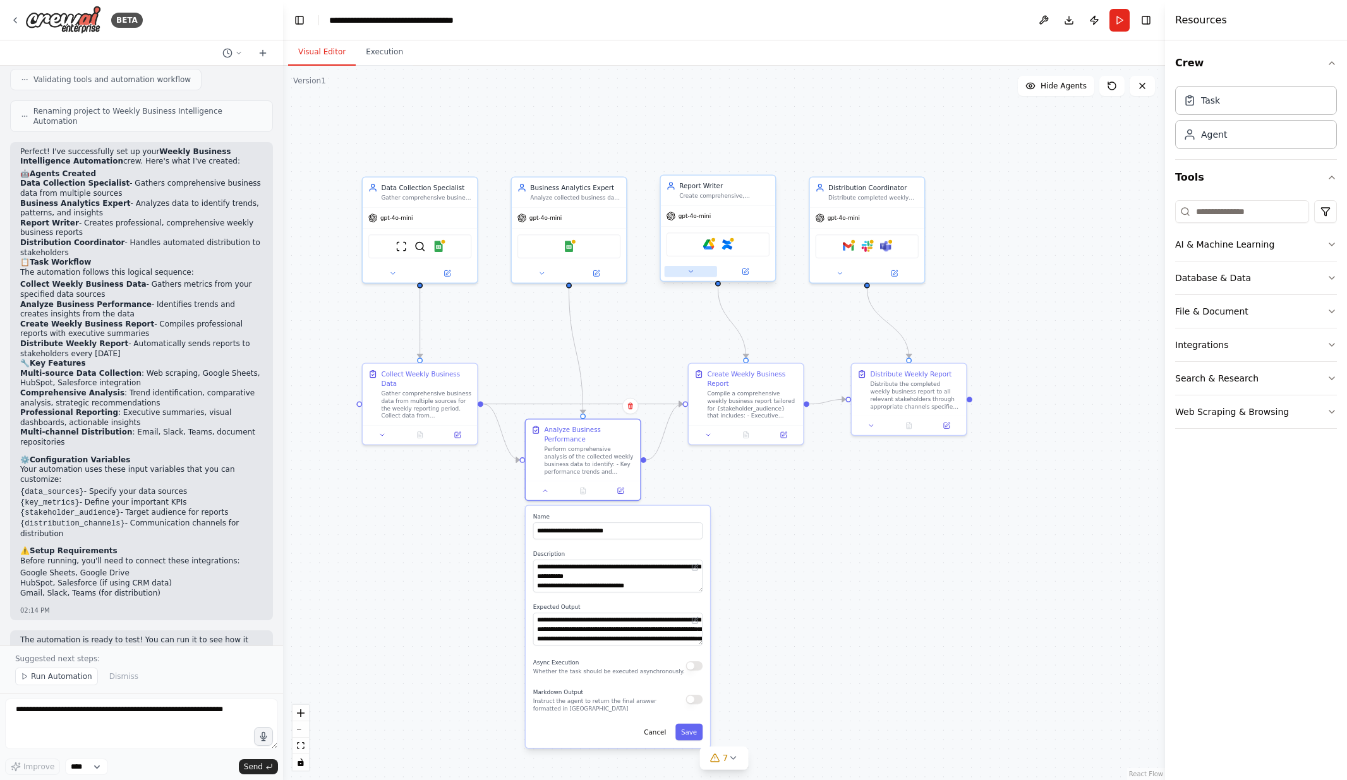
click at [692, 268] on icon at bounding box center [691, 272] width 8 height 8
click at [707, 434] on icon at bounding box center [709, 434] width 8 height 8
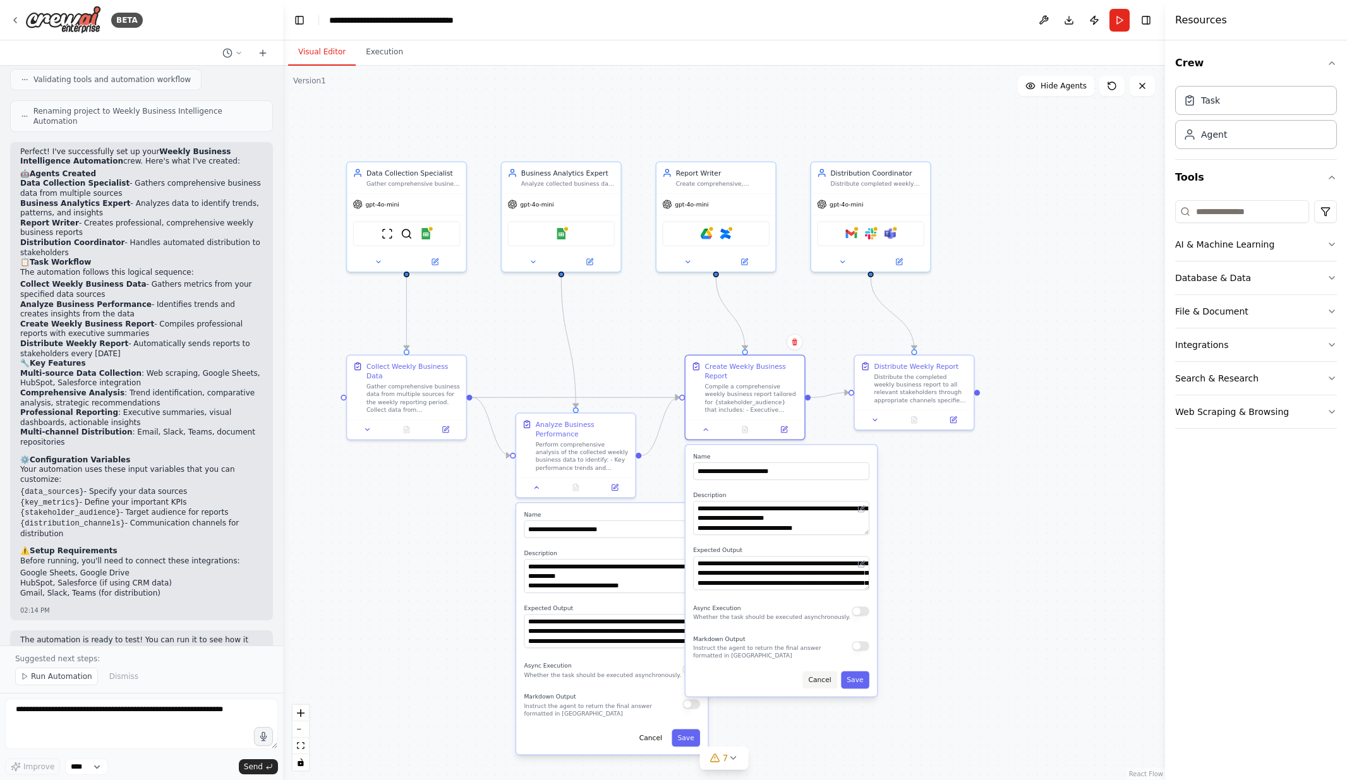
click at [821, 681] on button "Cancel" at bounding box center [820, 681] width 35 height 18
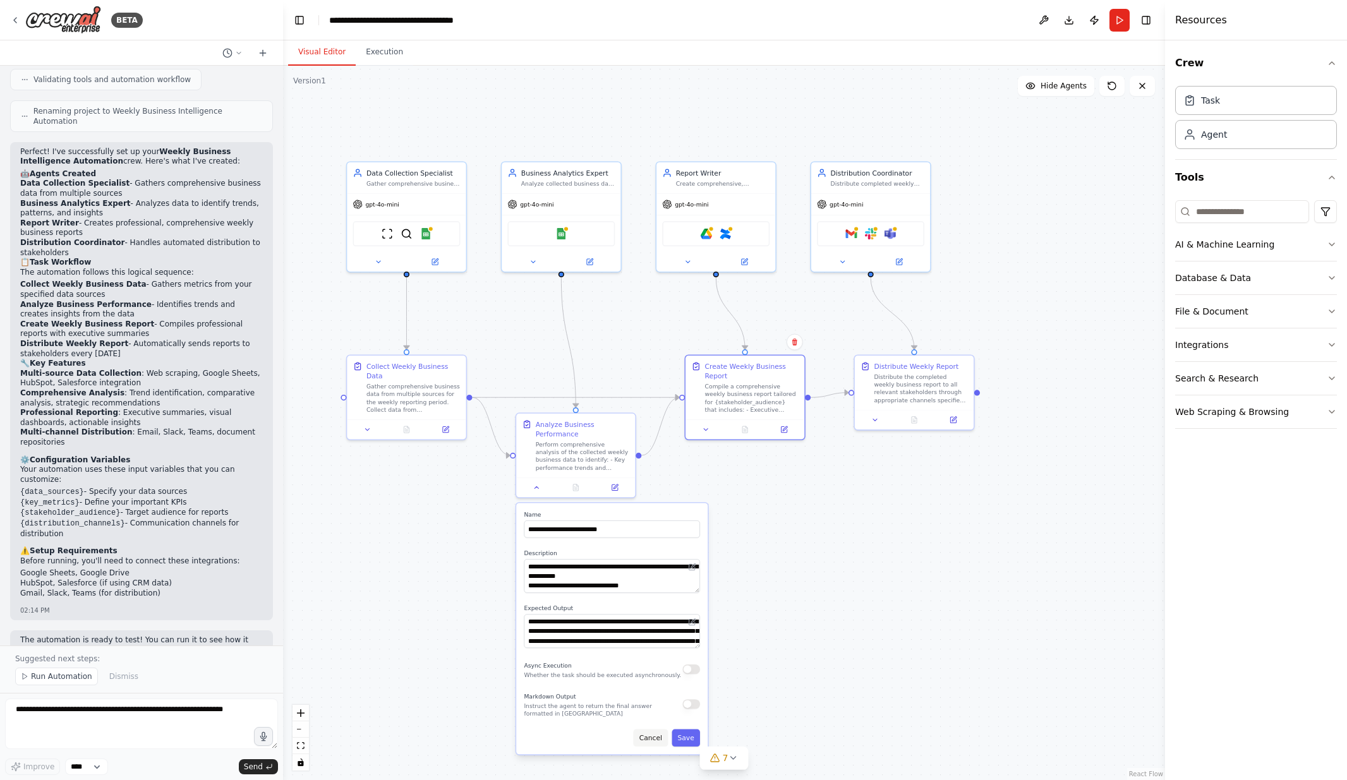
click at [653, 740] on button "Cancel" at bounding box center [650, 739] width 35 height 18
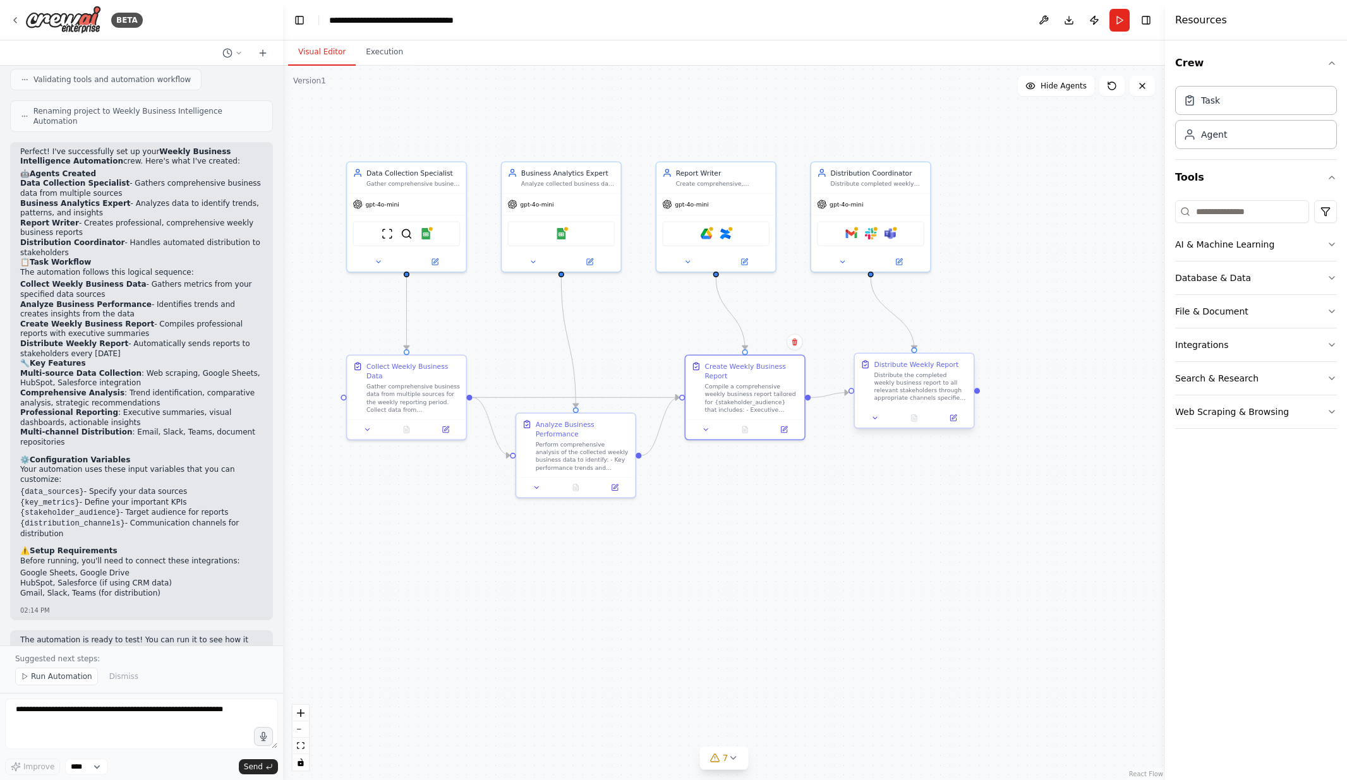
click at [916, 380] on div "Distribute the completed weekly business report to all relevant stakeholders th…" at bounding box center [921, 387] width 94 height 31
click at [876, 418] on icon at bounding box center [875, 418] width 4 height 2
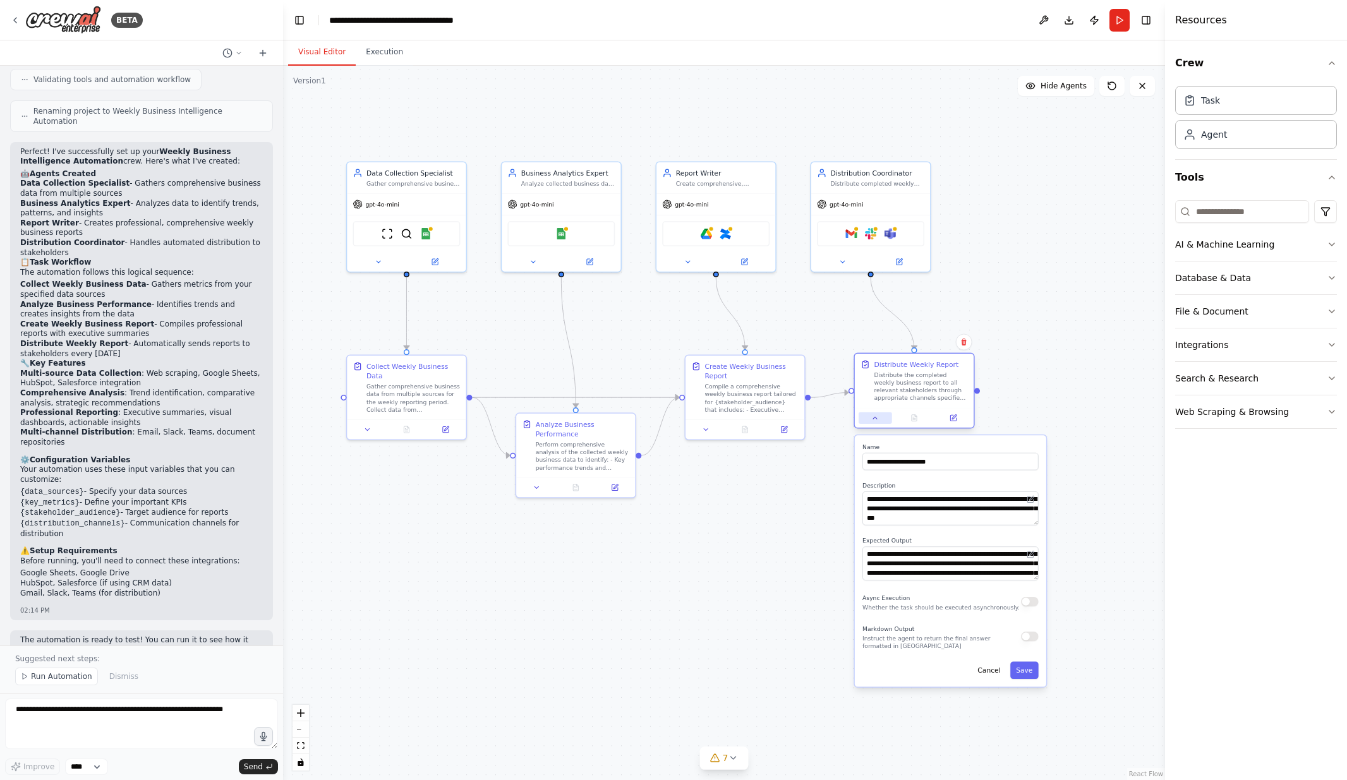
click at [876, 418] on icon at bounding box center [875, 418] width 4 height 2
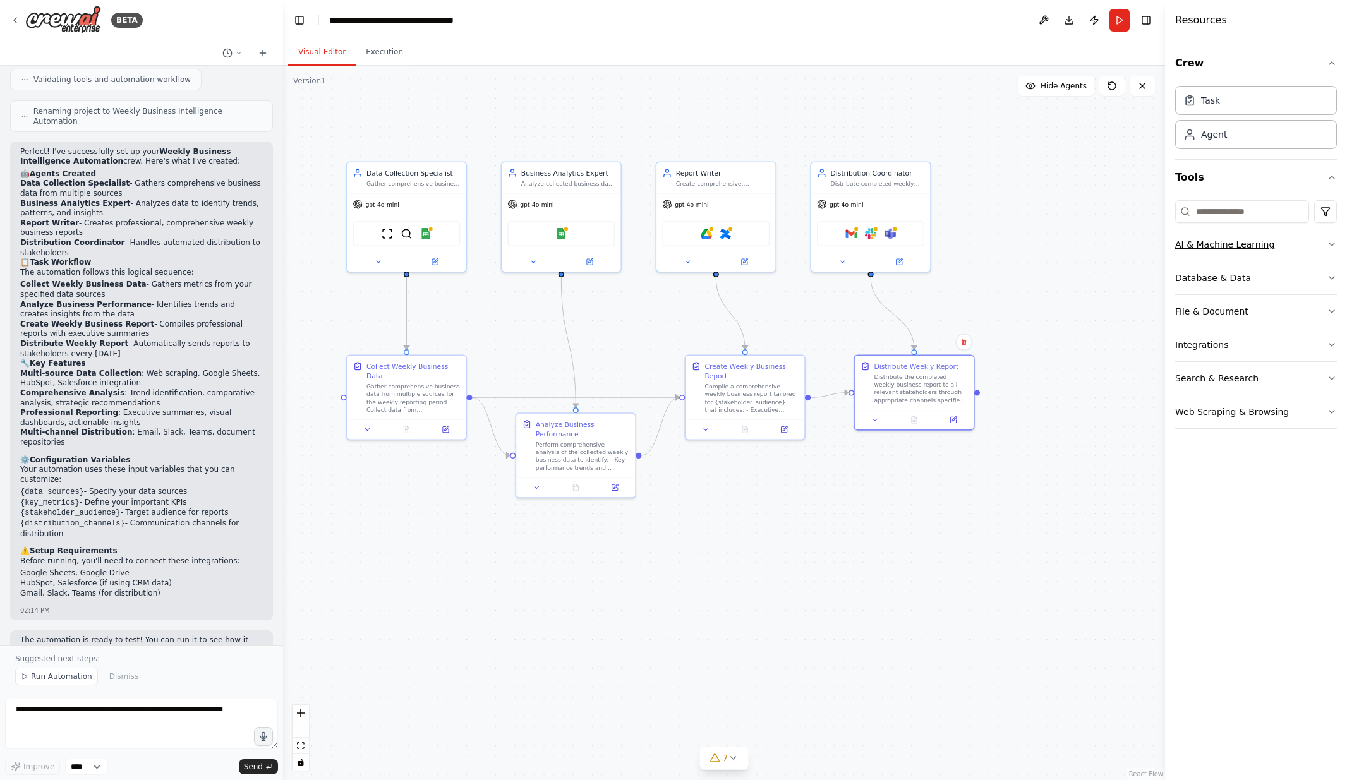
click at [1330, 246] on icon "button" at bounding box center [1332, 245] width 10 height 10
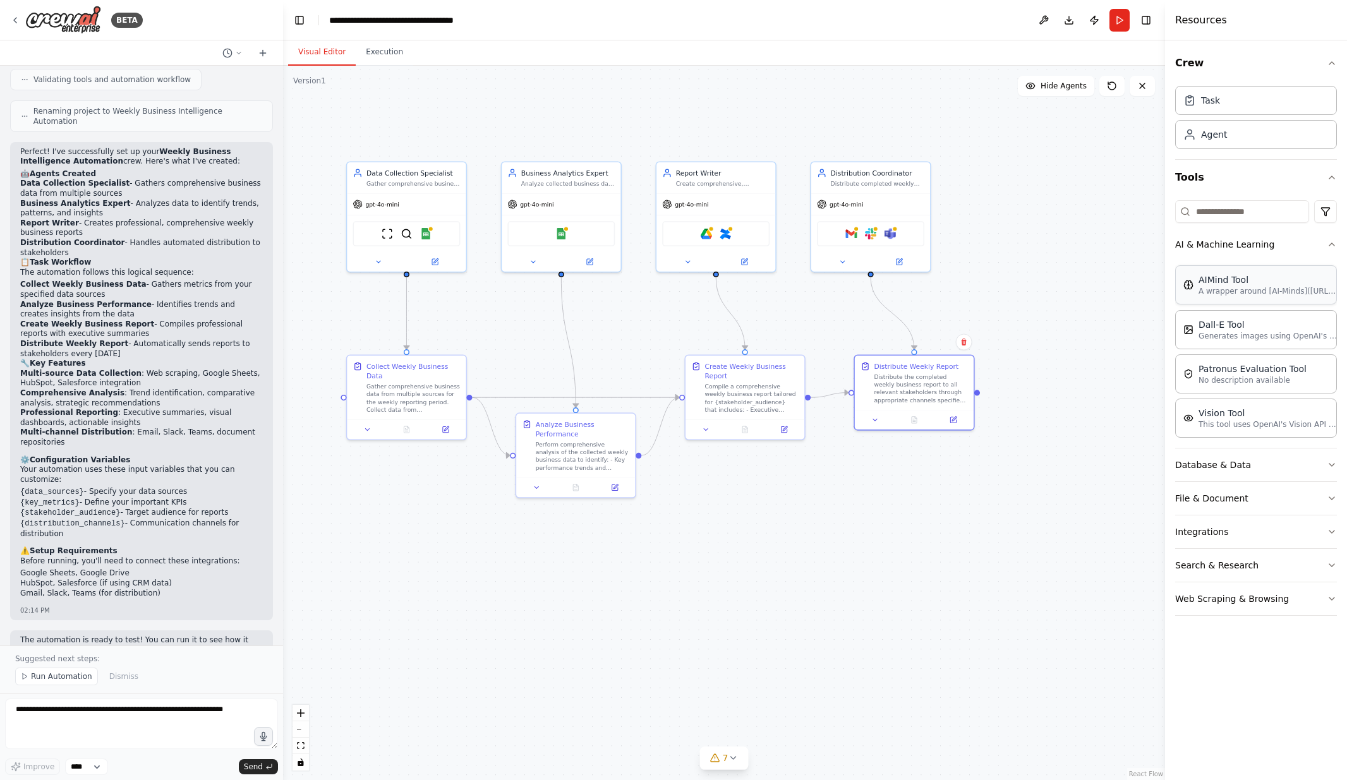
click at [1273, 281] on div "AIMind Tool" at bounding box center [1268, 280] width 139 height 13
click at [899, 234] on img at bounding box center [899, 231] width 11 height 11
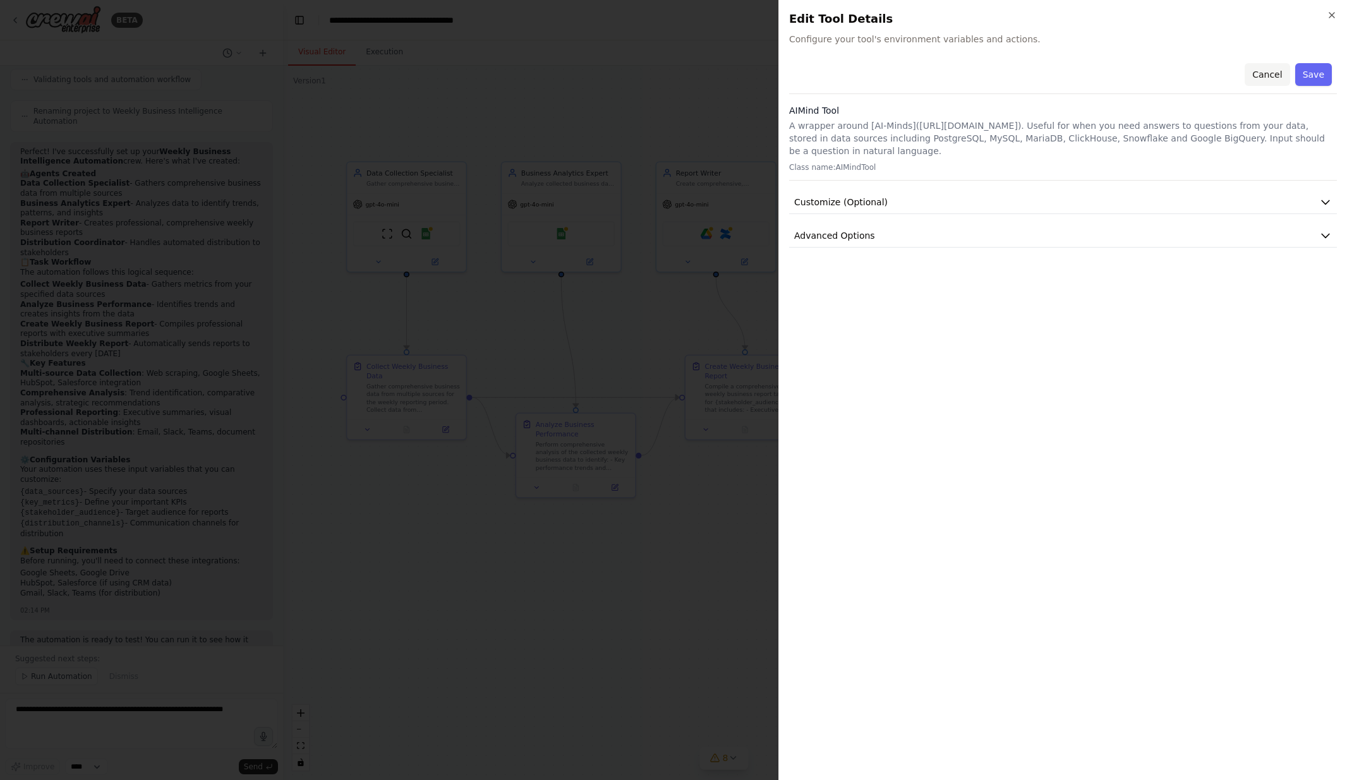
click at [1266, 76] on button "Cancel" at bounding box center [1267, 74] width 45 height 23
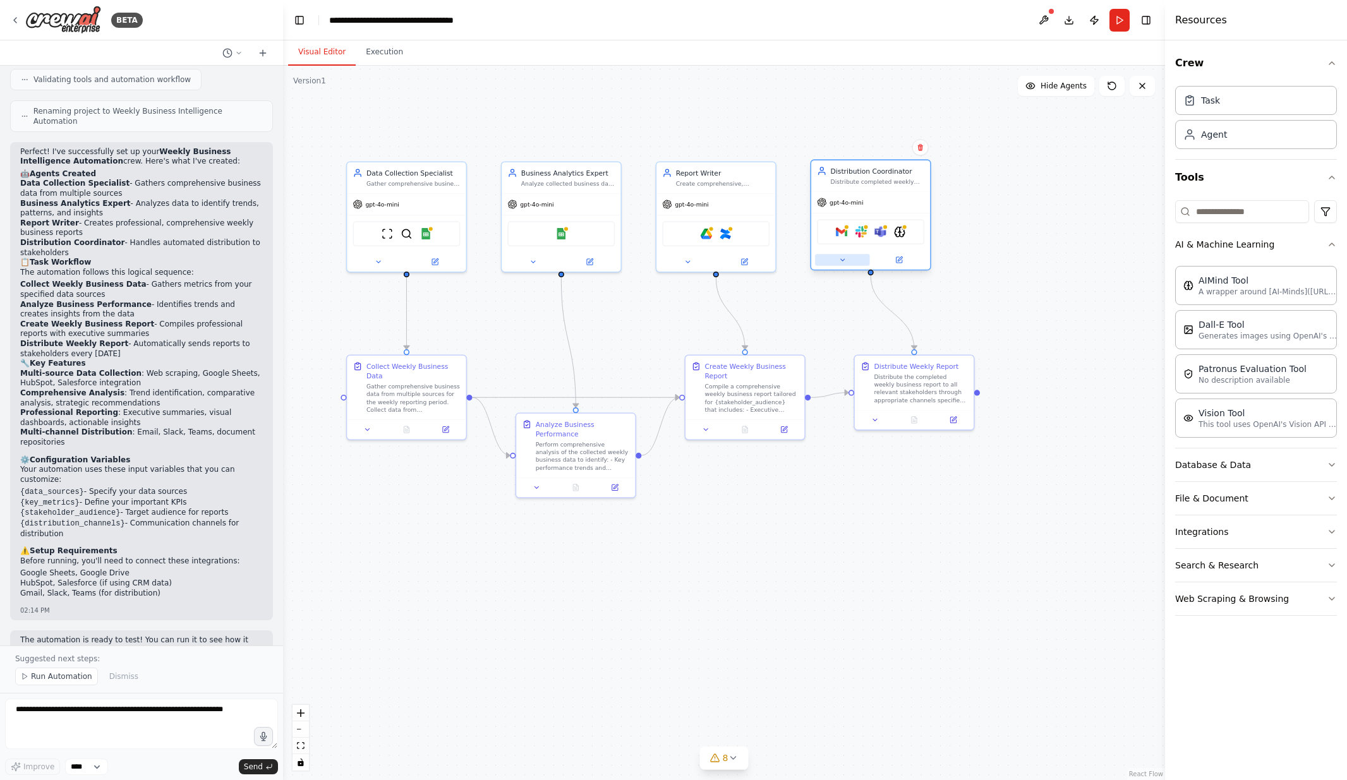
click at [844, 260] on icon at bounding box center [843, 260] width 4 height 2
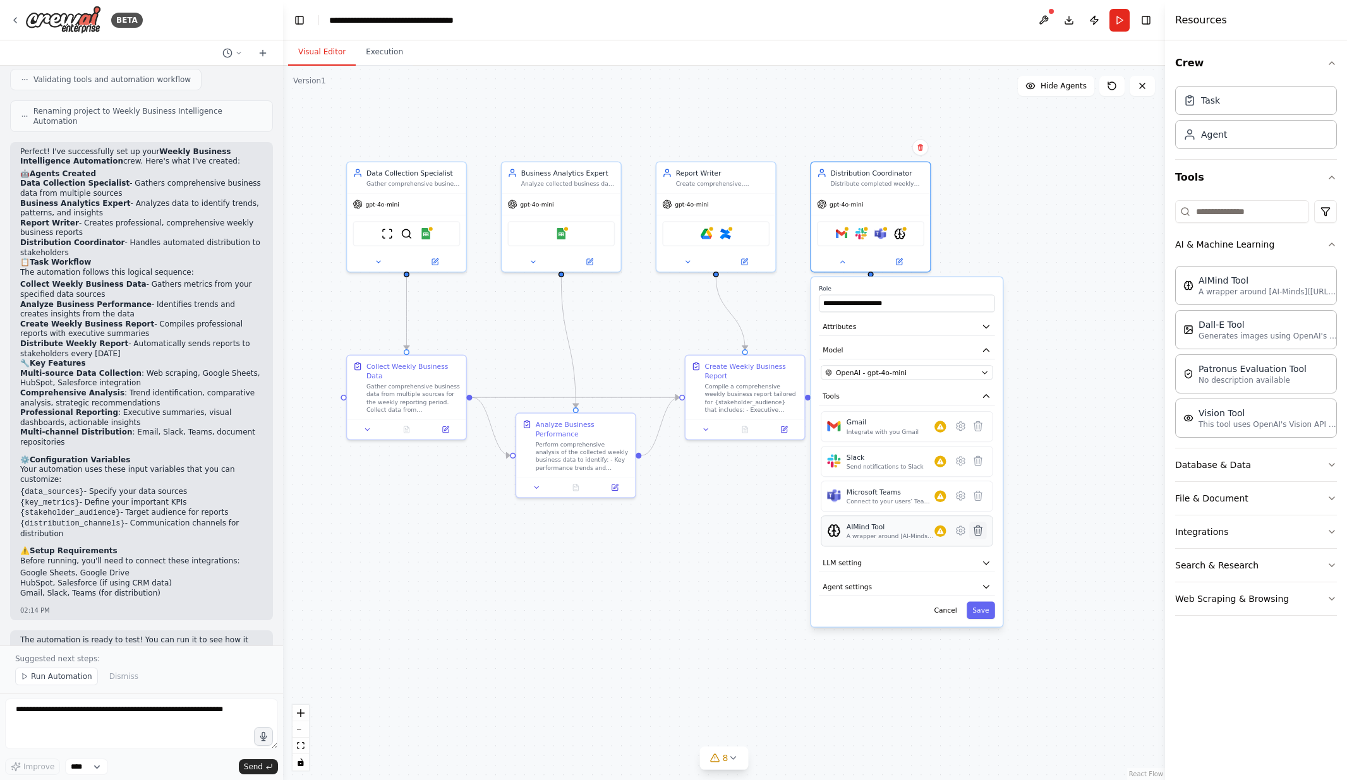
click at [978, 530] on icon at bounding box center [979, 530] width 8 height 9
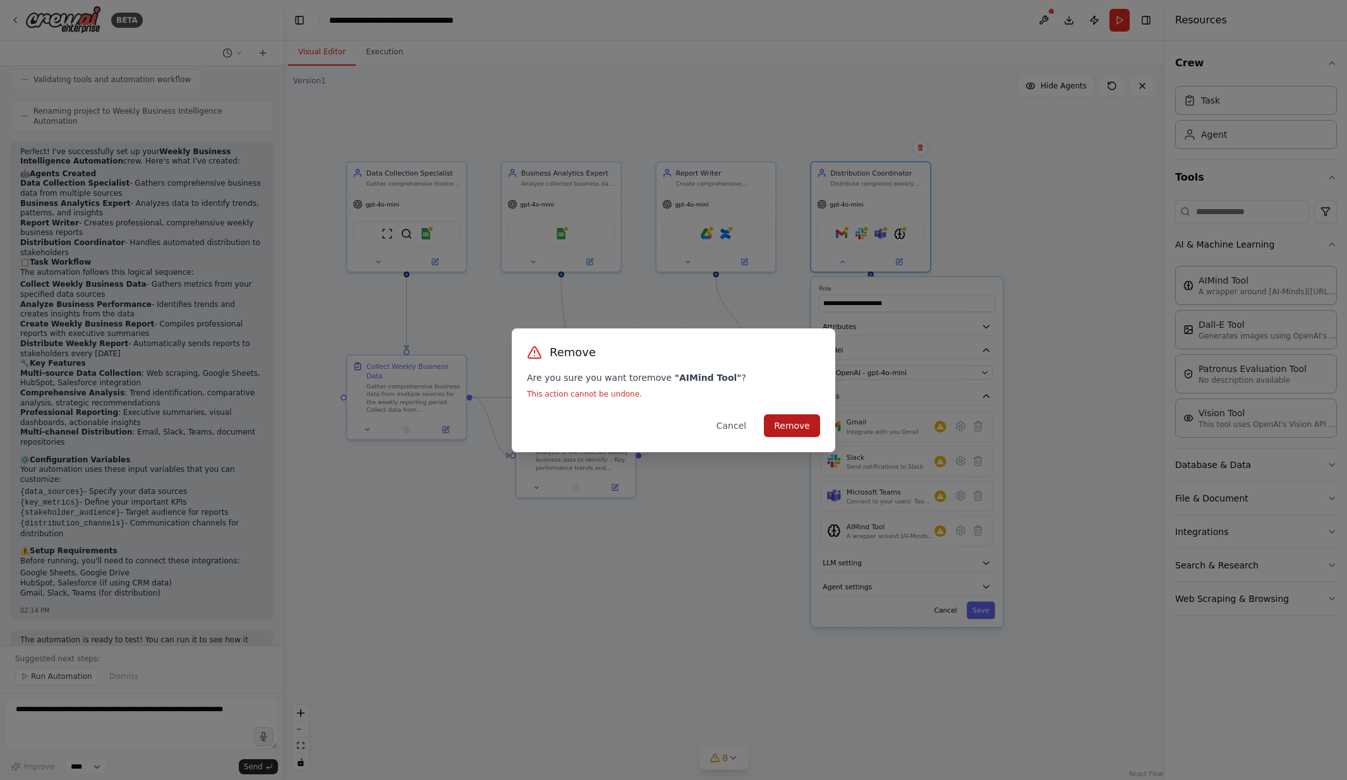
click at [797, 423] on button "Remove" at bounding box center [792, 426] width 56 height 23
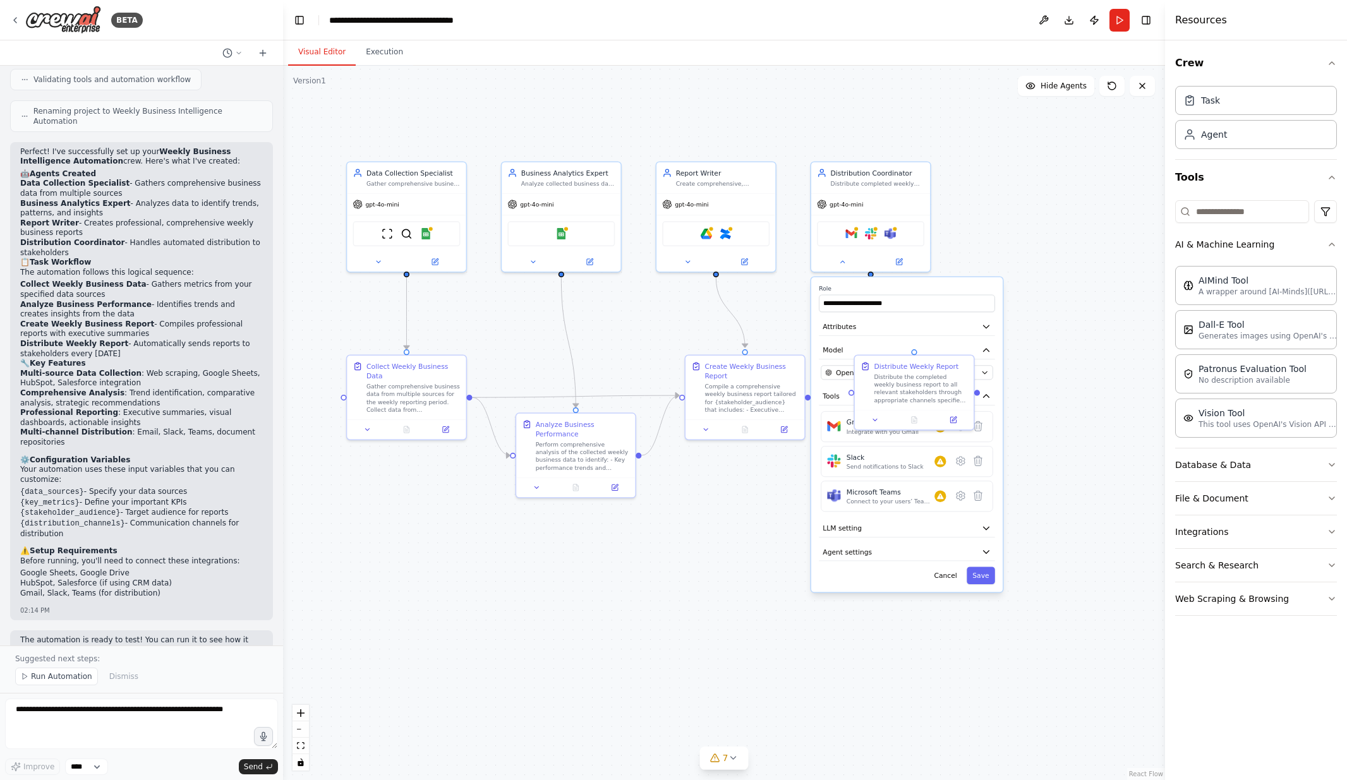
click at [1129, 229] on div ".deletable-edge-delete-btn { width: 20px; height: 20px; border: 0px solid #ffff…" at bounding box center [724, 423] width 882 height 715
click at [1328, 464] on icon "button" at bounding box center [1332, 465] width 10 height 10
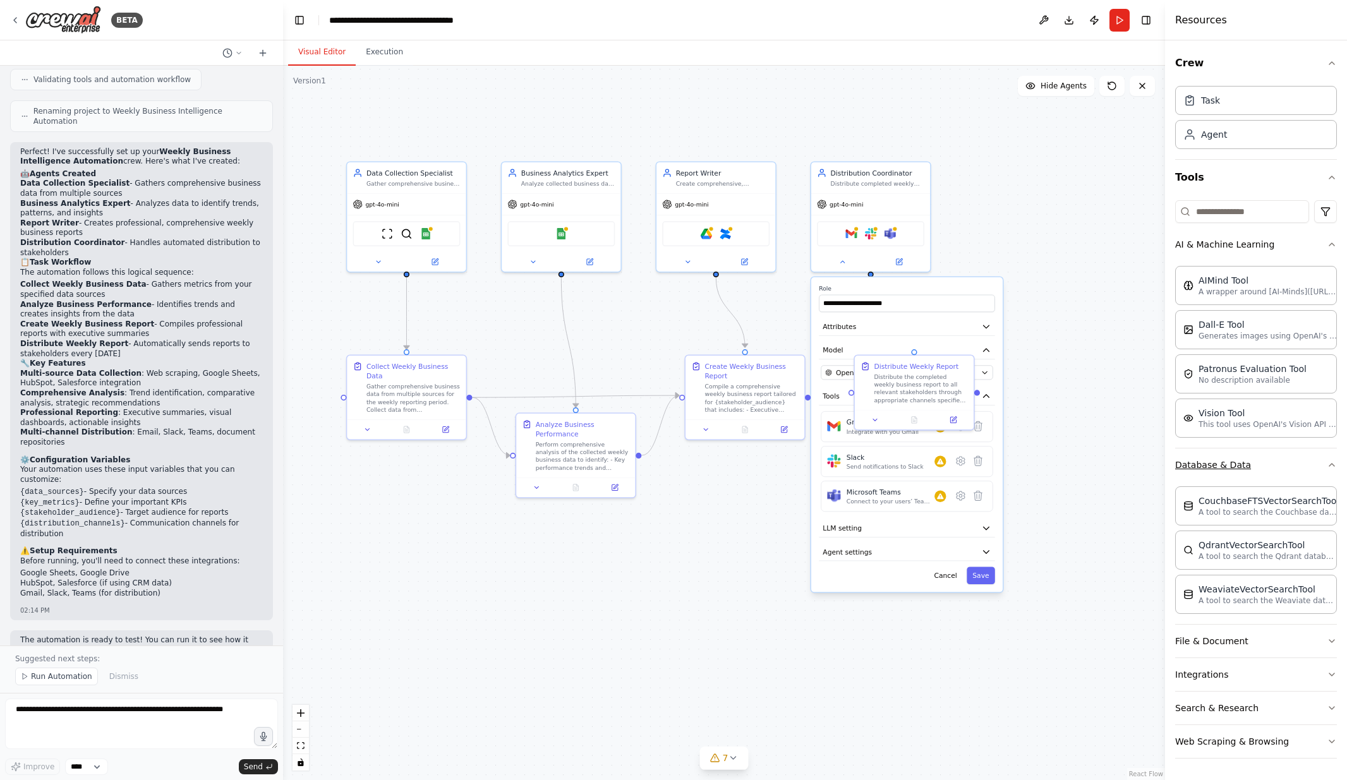
scroll to position [0, 0]
click at [1334, 643] on icon "button" at bounding box center [1332, 641] width 10 height 10
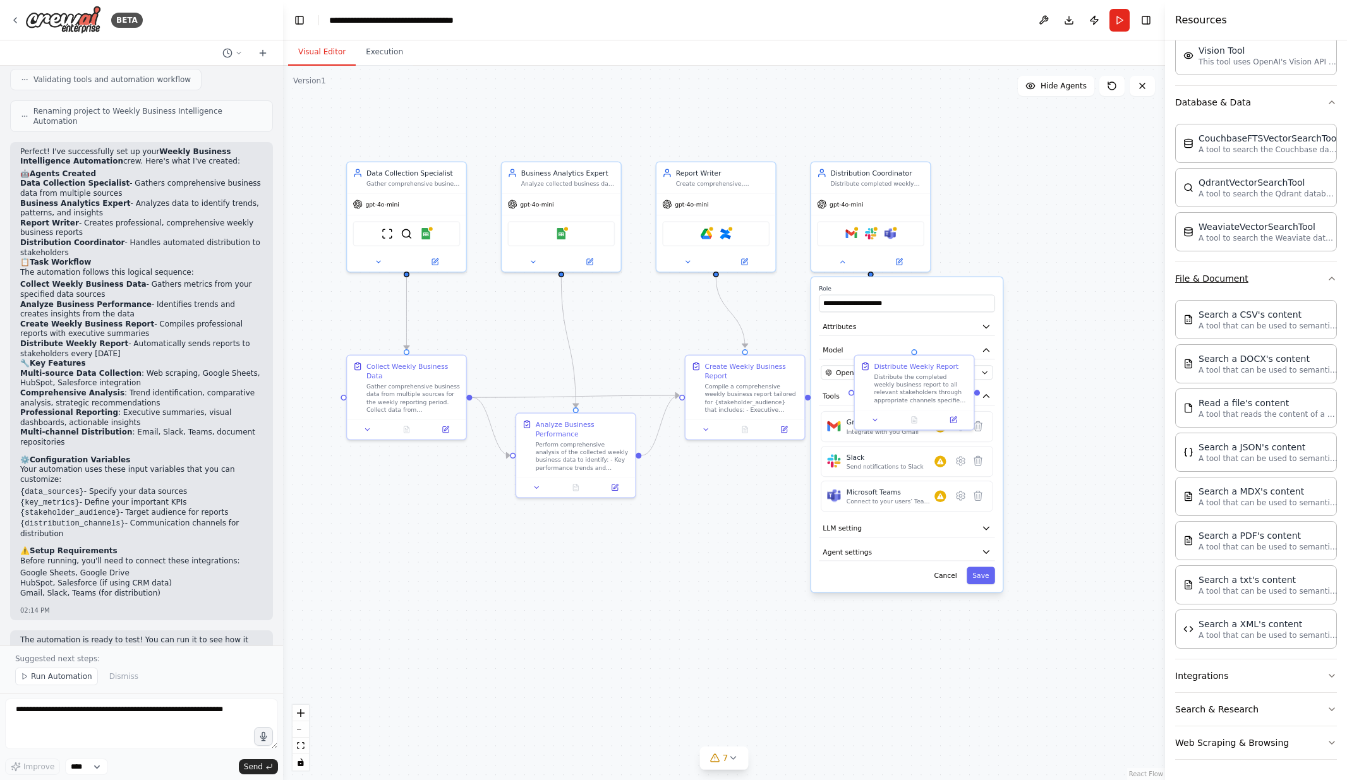
scroll to position [363, 0]
click at [1331, 675] on icon "button" at bounding box center [1332, 676] width 10 height 10
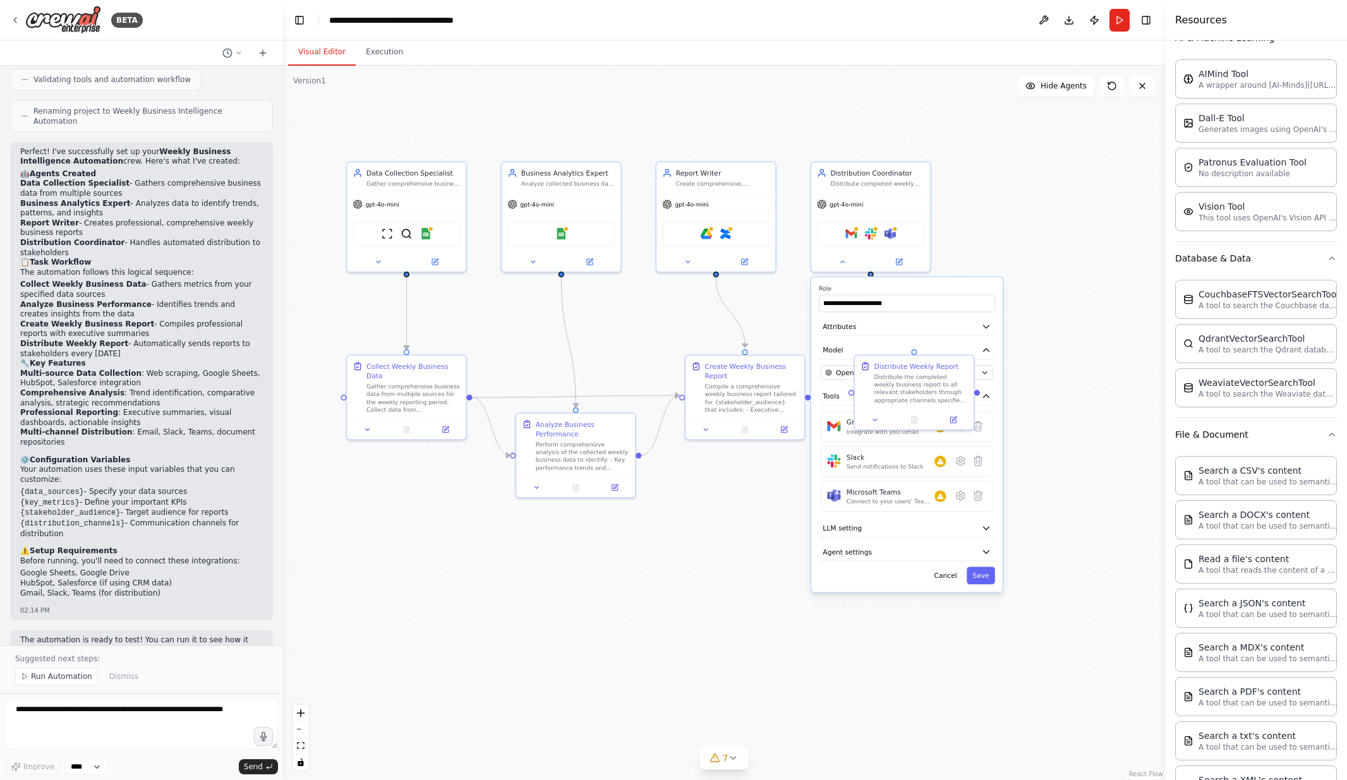
scroll to position [209, 0]
click at [1328, 434] on icon "button" at bounding box center [1332, 433] width 10 height 10
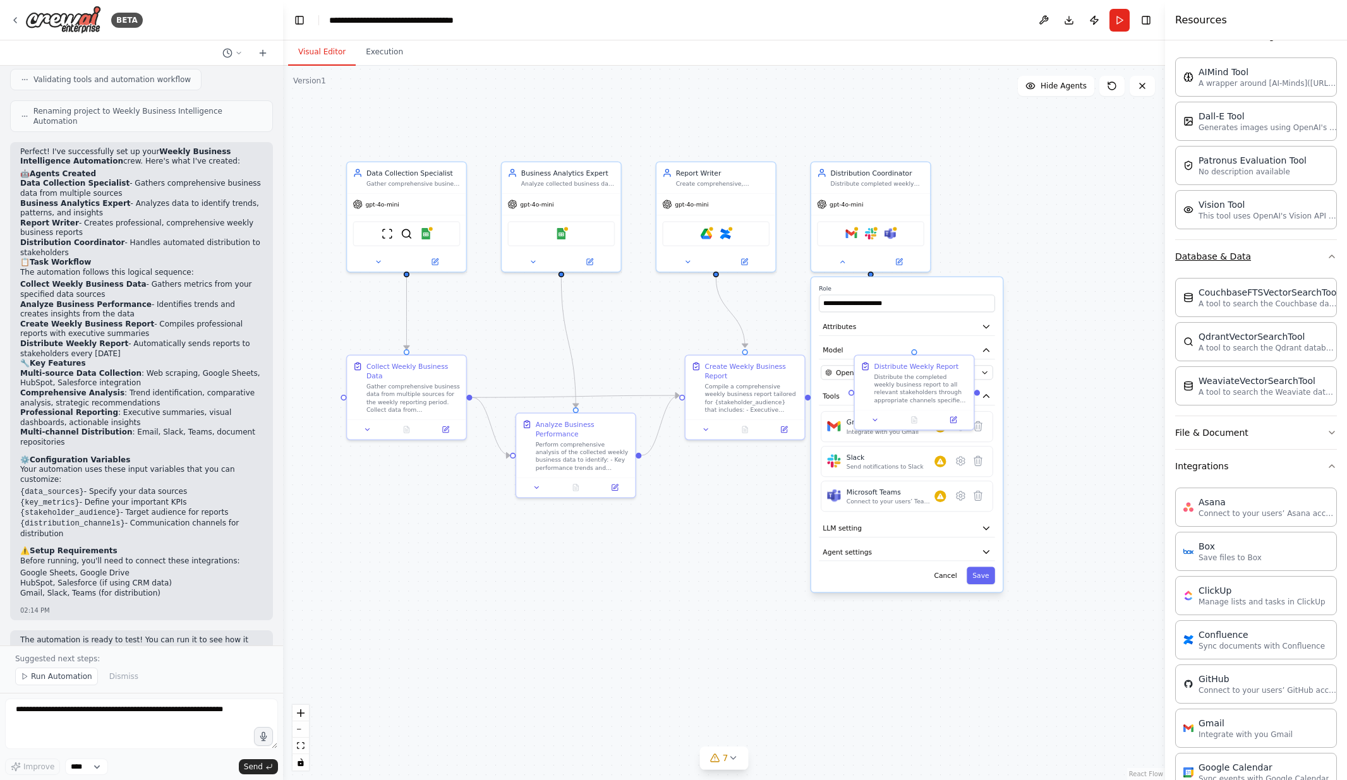
click at [1328, 258] on icon "button" at bounding box center [1332, 257] width 10 height 10
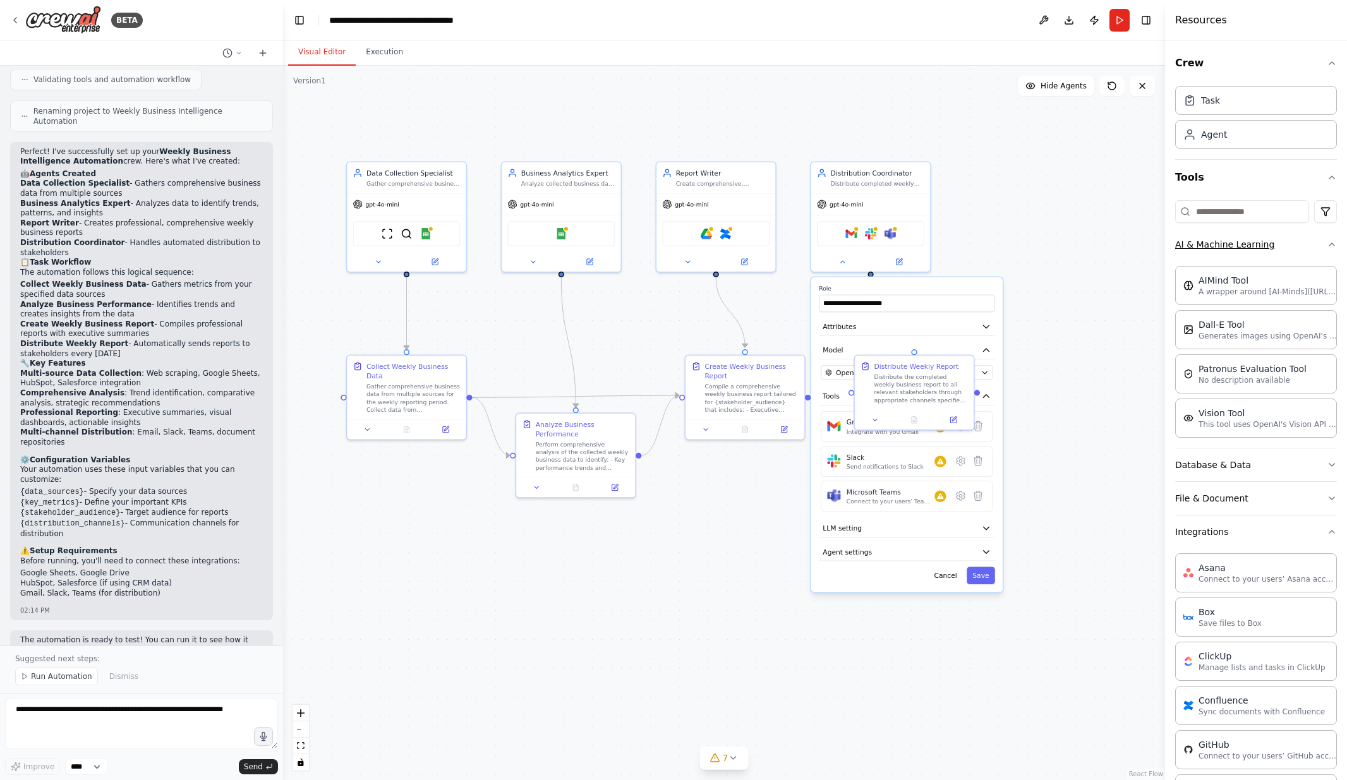
scroll to position [0, 0]
click at [1332, 240] on icon "button" at bounding box center [1332, 245] width 10 height 10
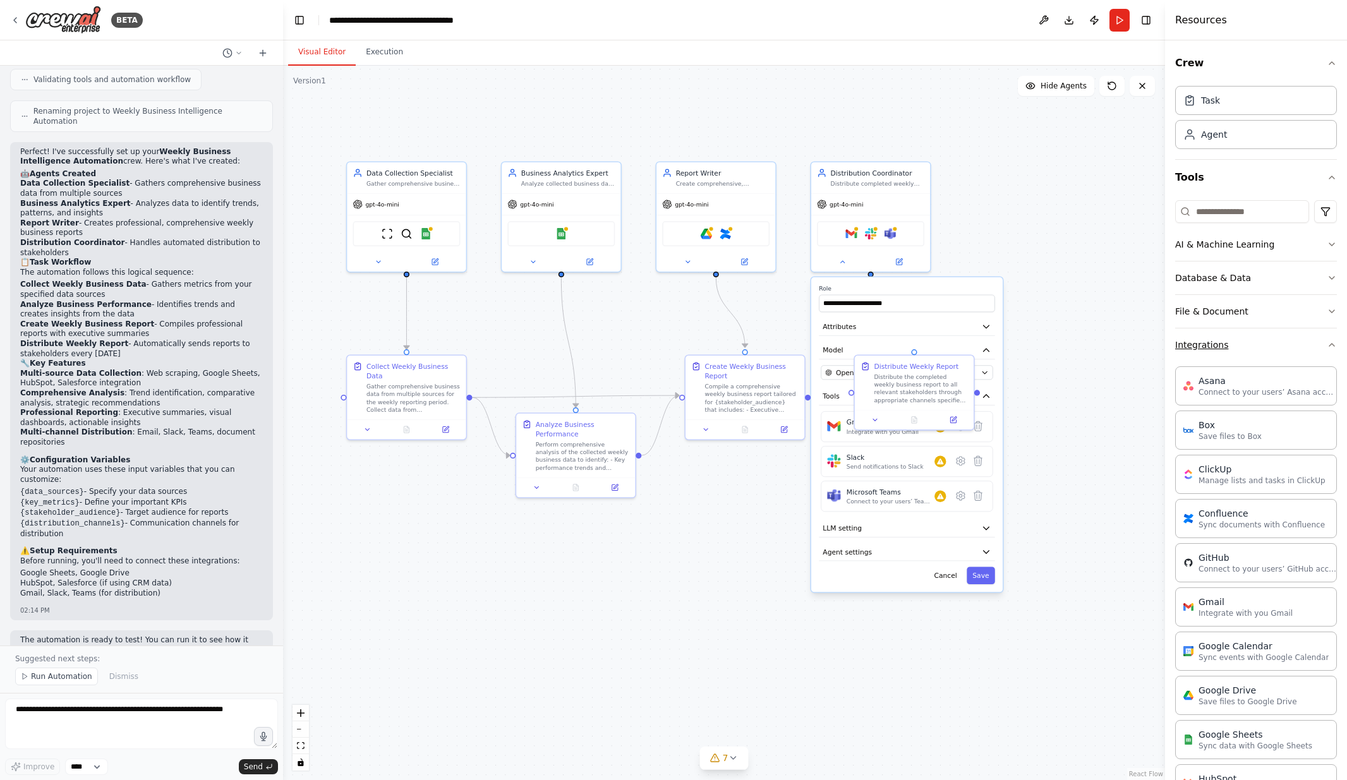
click at [1328, 342] on icon "button" at bounding box center [1332, 345] width 10 height 10
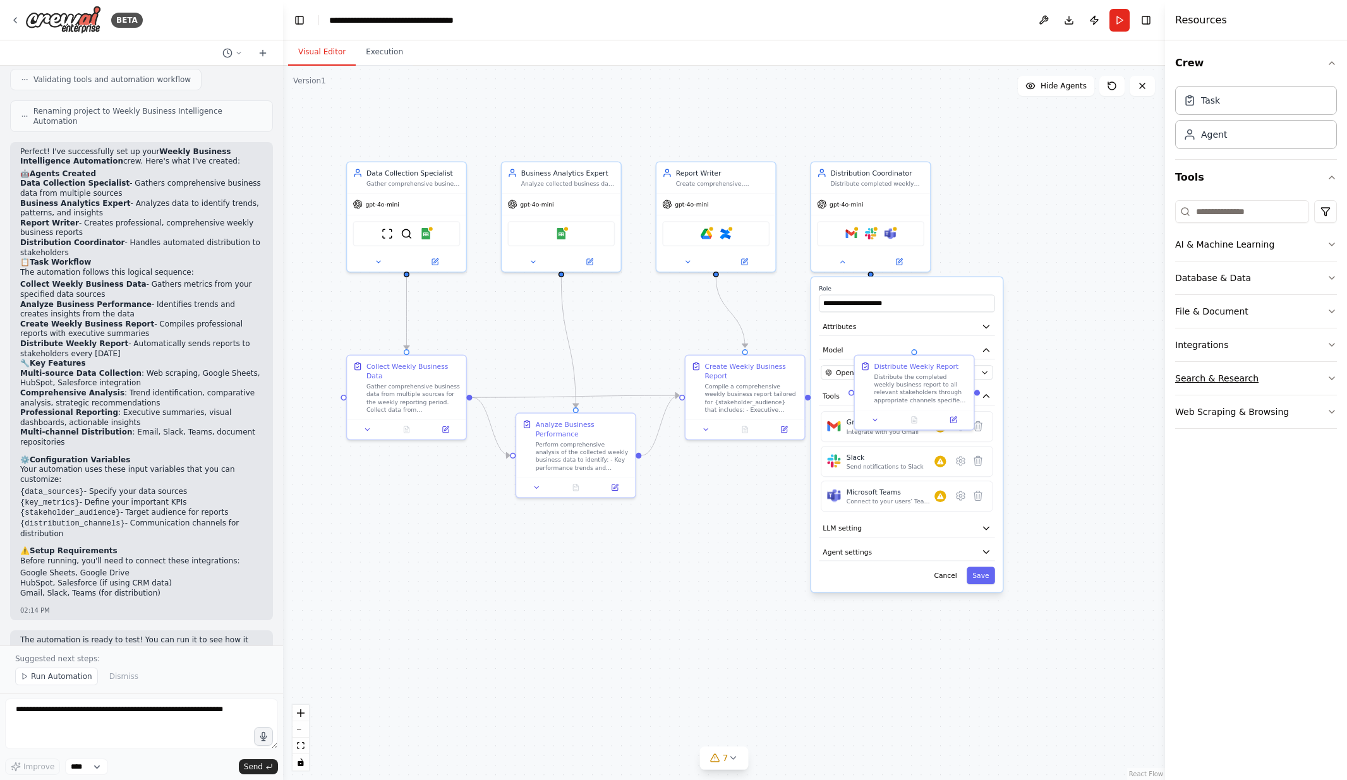
click at [1329, 377] on icon "button" at bounding box center [1332, 378] width 10 height 10
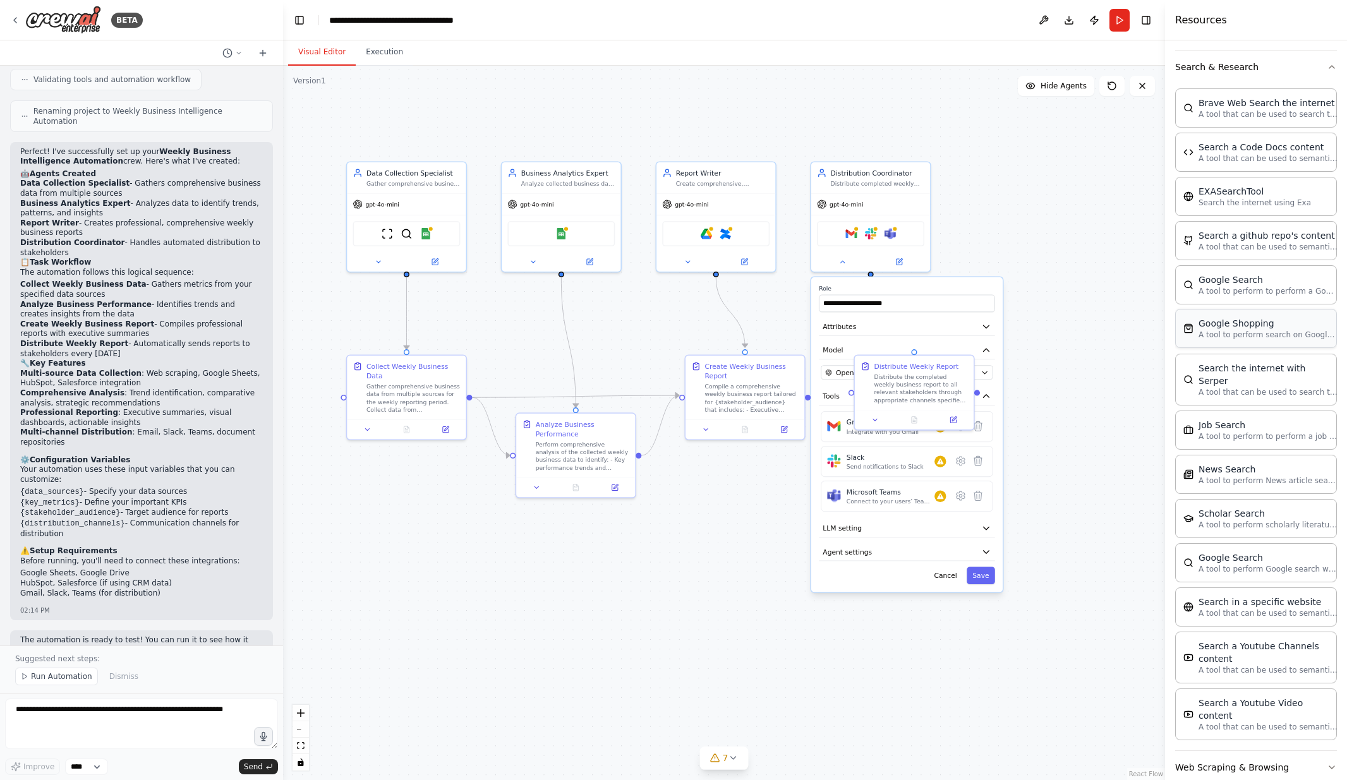
scroll to position [311, 0]
click at [1330, 763] on icon "button" at bounding box center [1332, 768] width 10 height 10
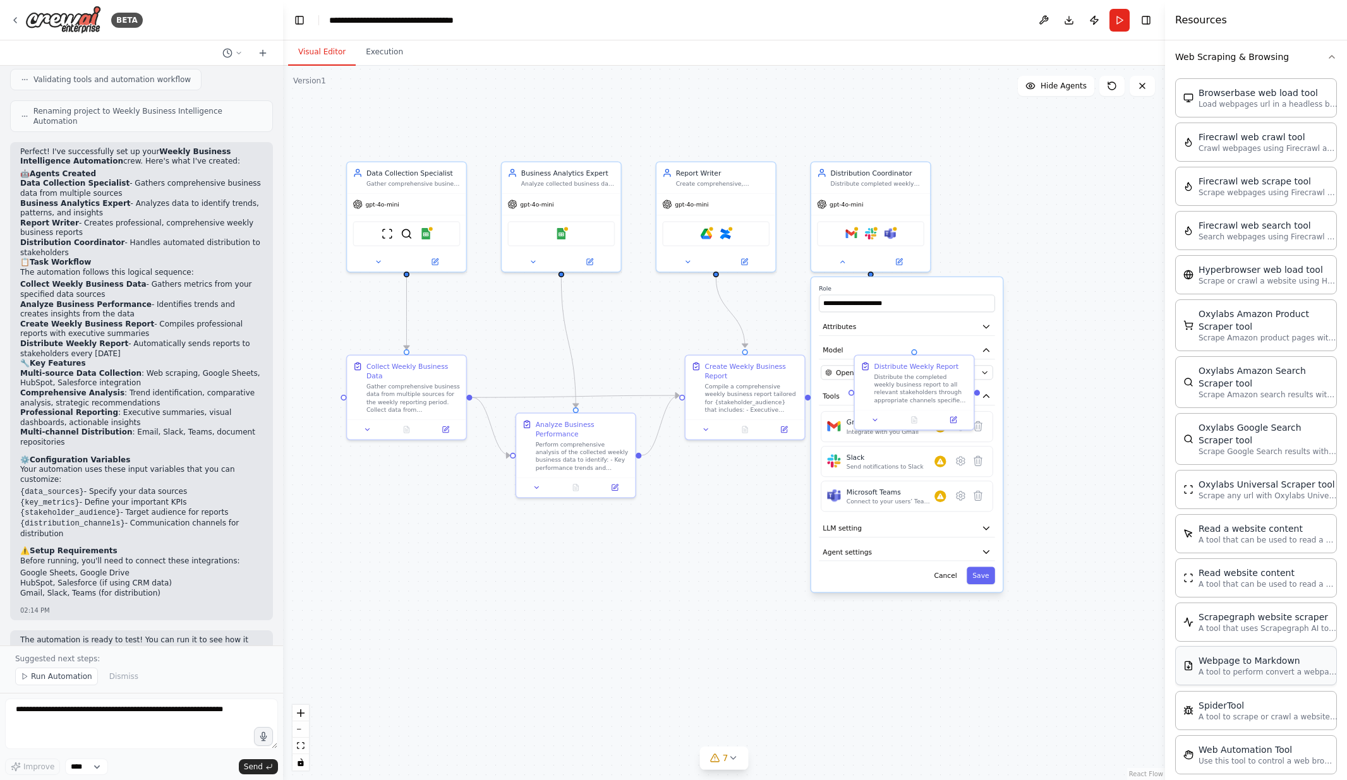
scroll to position [0, 0]
click at [1066, 90] on span "Hide Agents" at bounding box center [1064, 86] width 46 height 10
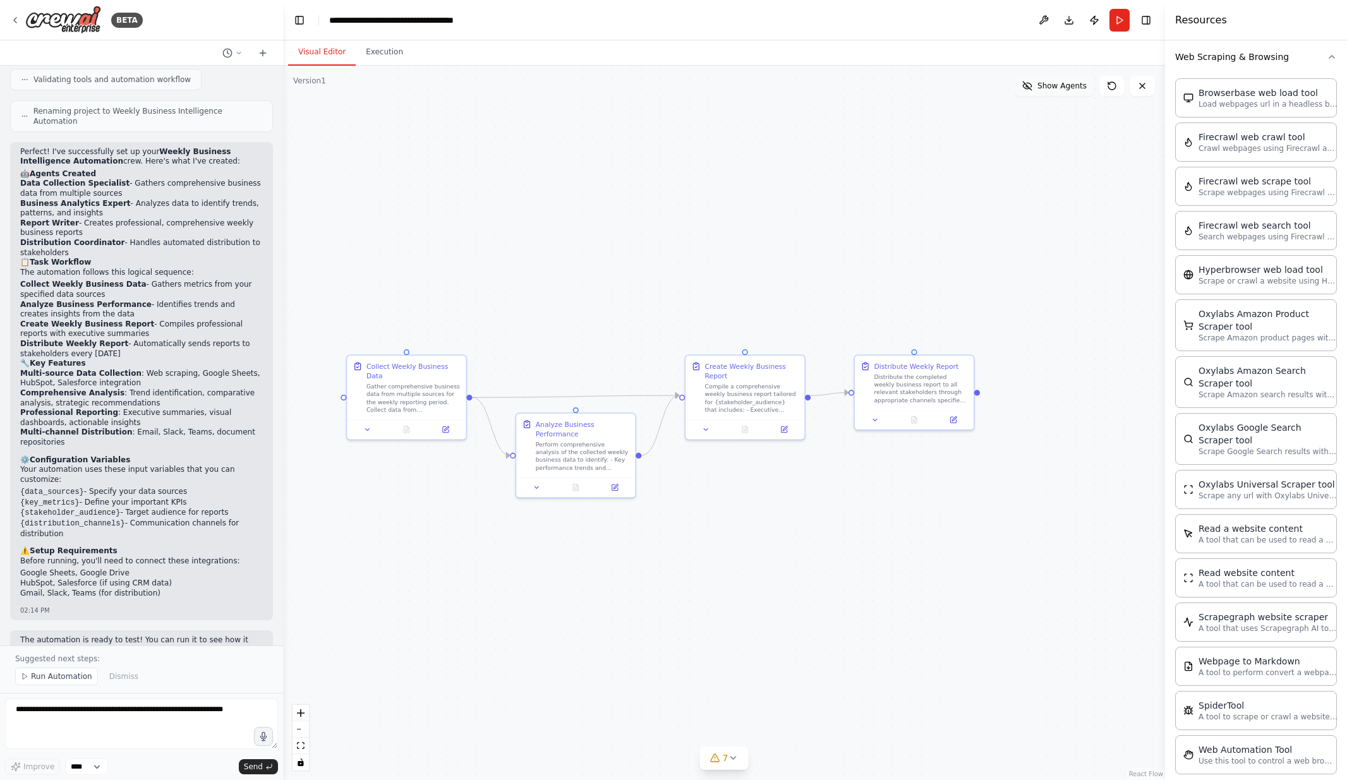
click at [1064, 91] on button "Show Agents" at bounding box center [1055, 86] width 80 height 20
click at [388, 52] on button "Execution" at bounding box center [385, 52] width 58 height 27
click at [322, 53] on button "Visual Editor" at bounding box center [322, 52] width 68 height 27
click at [1093, 19] on button "Publish" at bounding box center [1094, 20] width 20 height 23
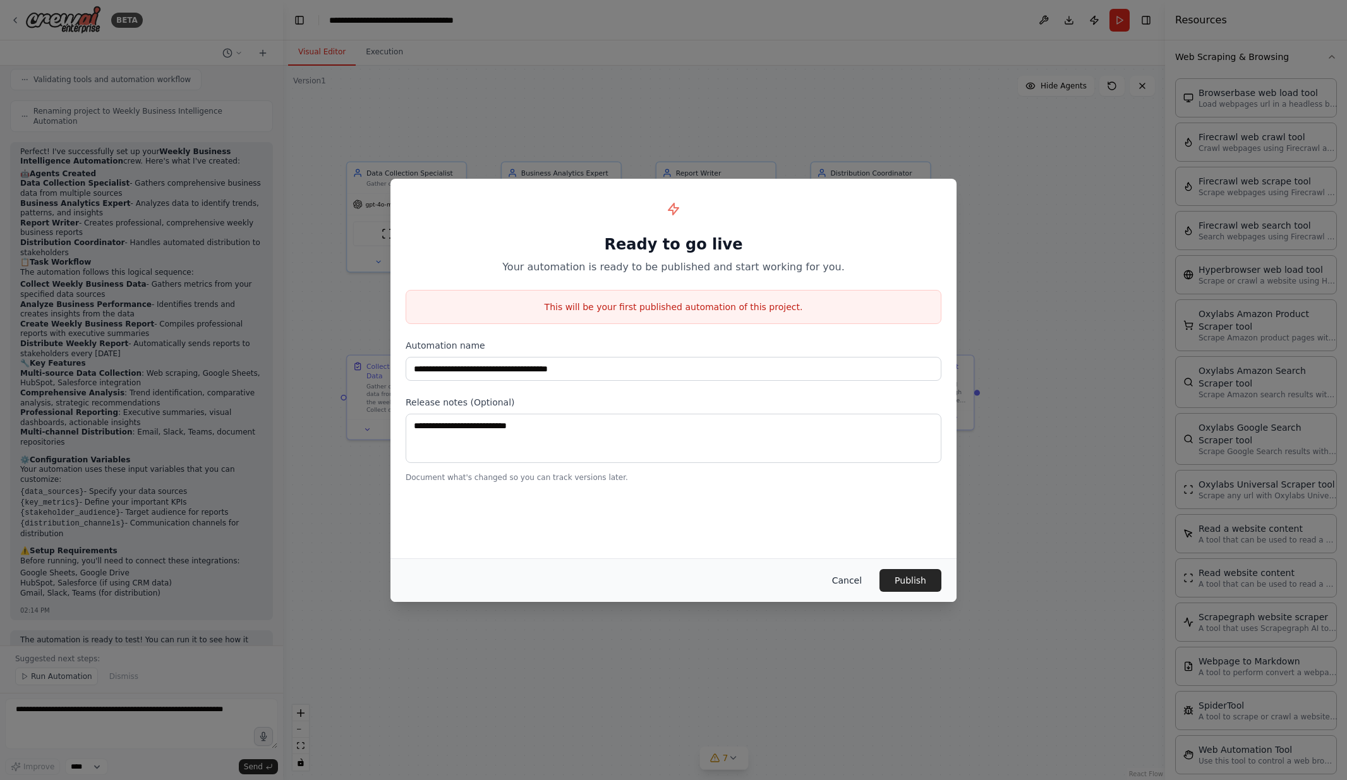
click at [850, 577] on button "Cancel" at bounding box center [847, 580] width 50 height 23
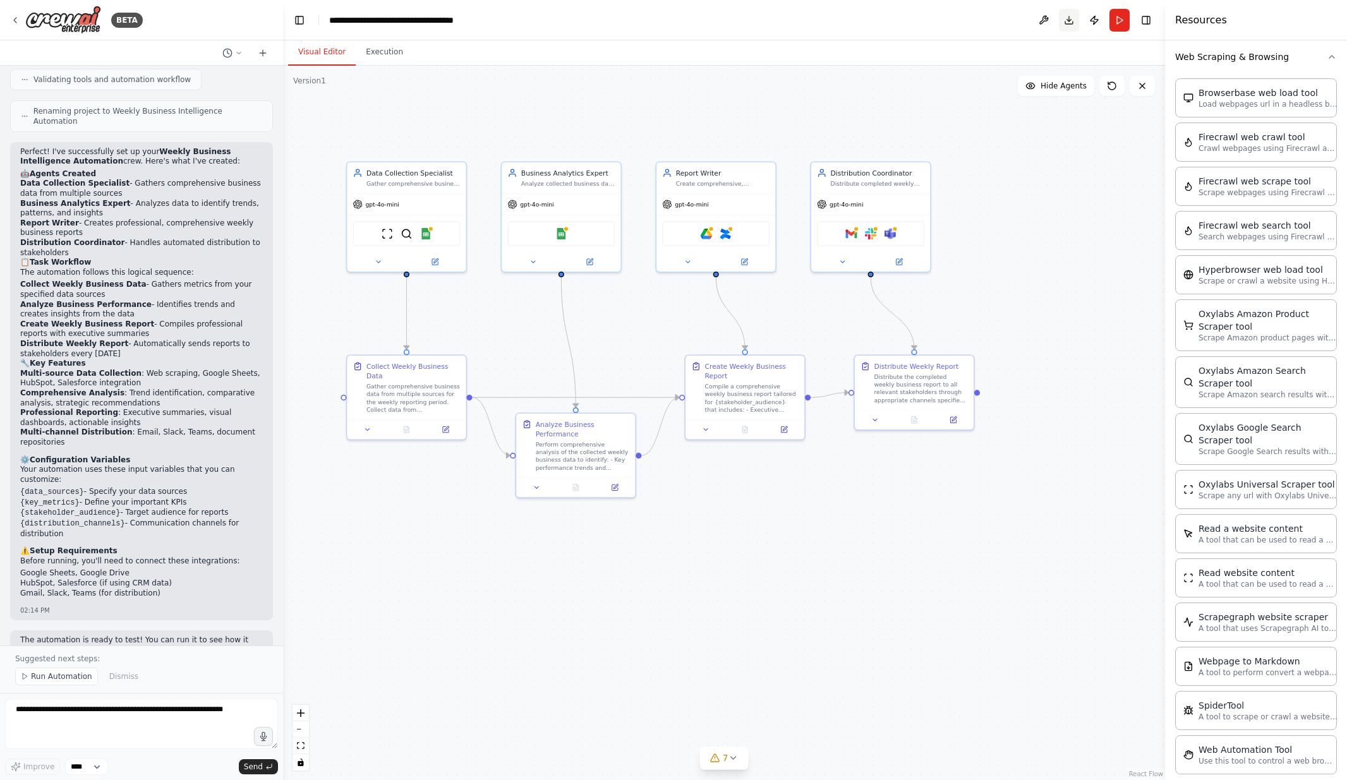
click at [1068, 20] on button "Download" at bounding box center [1069, 20] width 20 height 23
